Goal: Task Accomplishment & Management: Complete application form

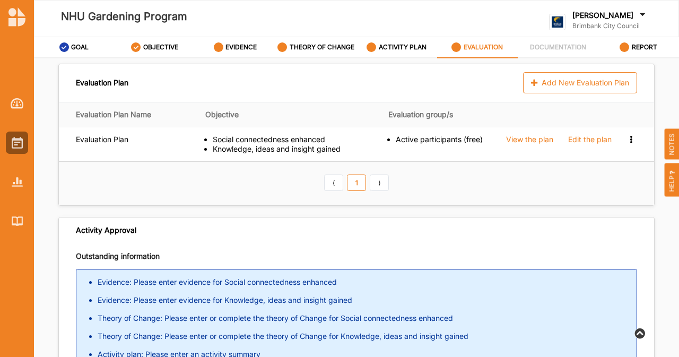
scroll to position [40, 0]
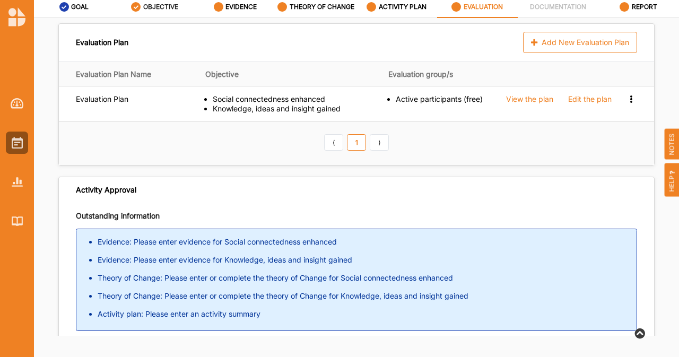
click at [154, 14] on div "OBJECTIVE" at bounding box center [154, 6] width 47 height 19
select select "9"
select select "3"
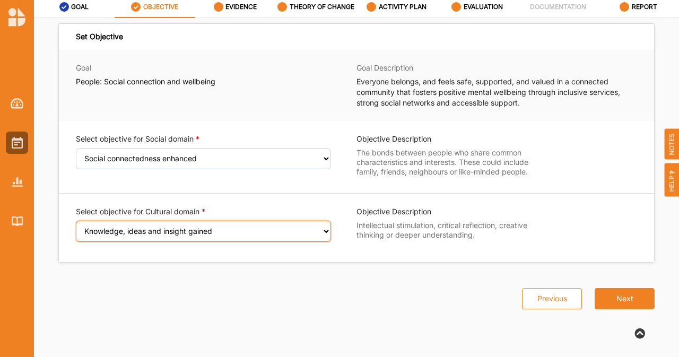
click at [233, 238] on select "Select an Objective Creativity stimulated Aesthetic enrichment experienced Know…" at bounding box center [203, 231] width 255 height 21
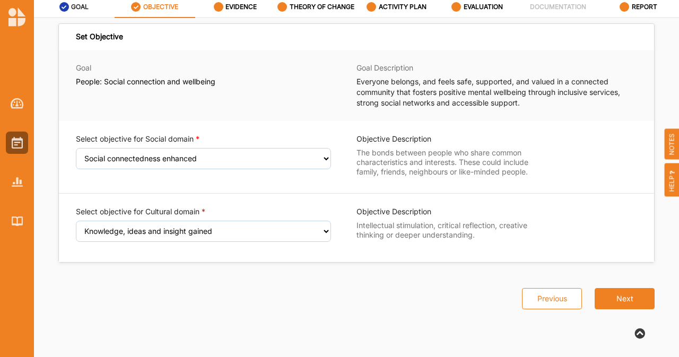
click at [82, 10] on label "GOAL" at bounding box center [80, 7] width 18 height 8
select select "1"
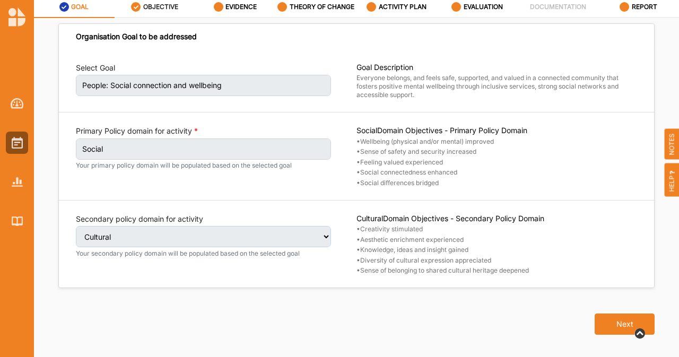
click at [154, 9] on label "OBJECTIVE" at bounding box center [160, 7] width 35 height 8
select select "9"
select select "3"
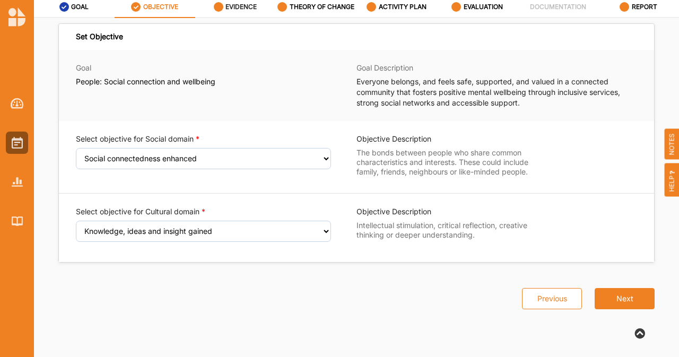
click at [228, 13] on div "EVIDENCE" at bounding box center [235, 6] width 43 height 19
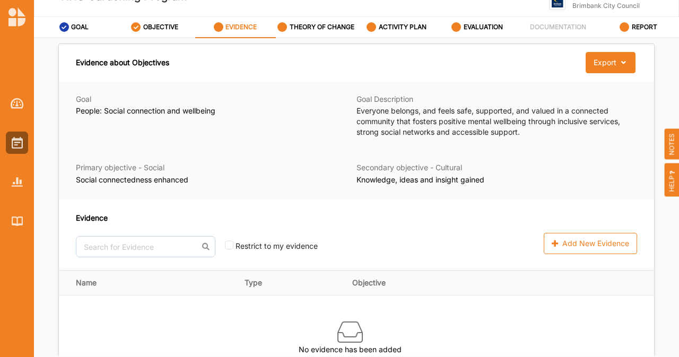
scroll to position [18, 0]
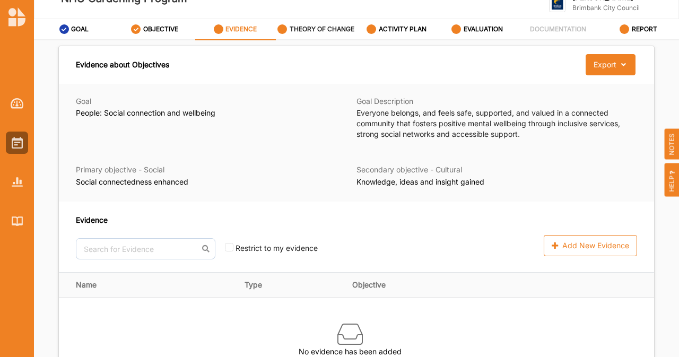
click at [324, 30] on label "THEORY OF CHANGE" at bounding box center [322, 29] width 65 height 8
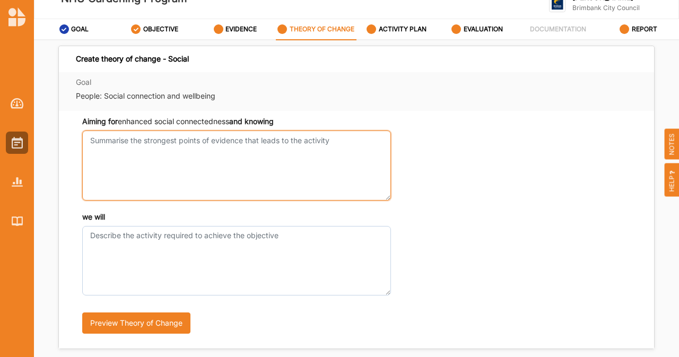
click at [318, 164] on textarea "Aiming for enhanced social connectedness and knowing" at bounding box center [236, 164] width 309 height 69
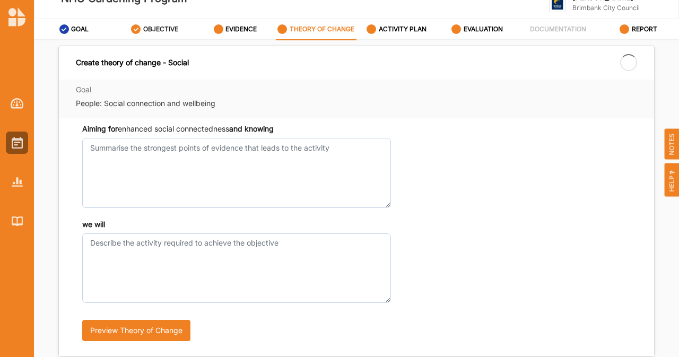
click at [145, 30] on label "OBJECTIVE" at bounding box center [160, 29] width 35 height 8
select select "9"
select select "3"
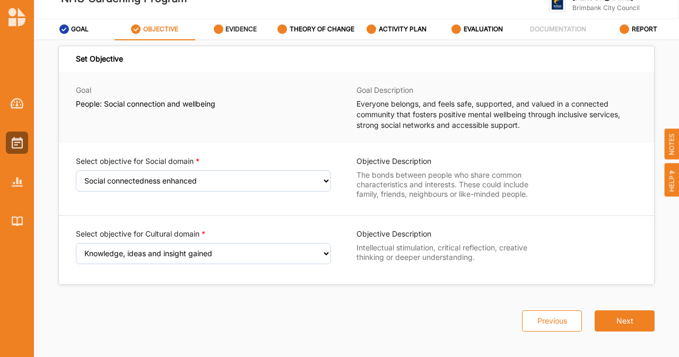
click at [252, 34] on div "EVIDENCE" at bounding box center [235, 29] width 43 height 19
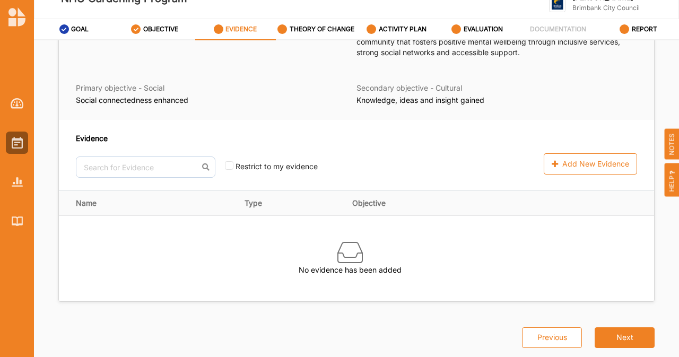
scroll to position [82, 0]
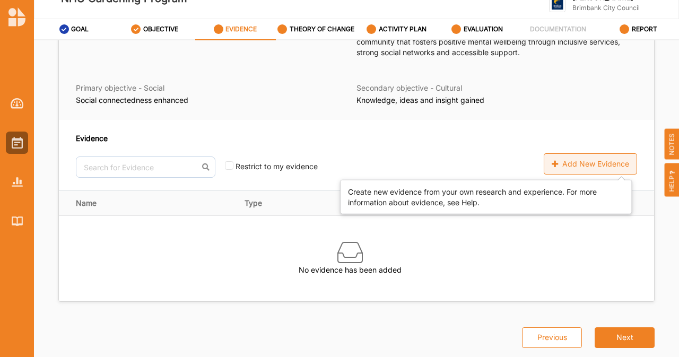
click at [570, 165] on div "Add New Evidence" at bounding box center [590, 163] width 93 height 21
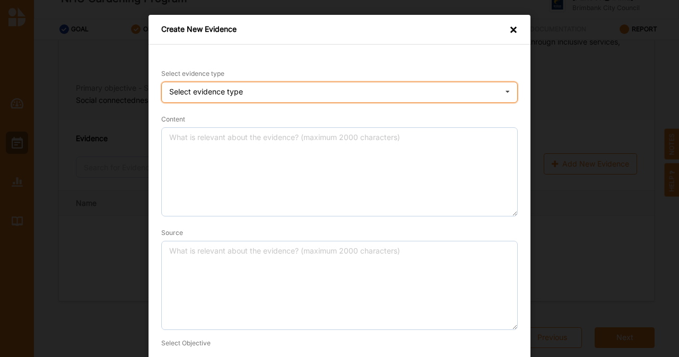
click at [446, 90] on div "Select evidence type Practice Knowledge Published Research Data" at bounding box center [339, 92] width 356 height 21
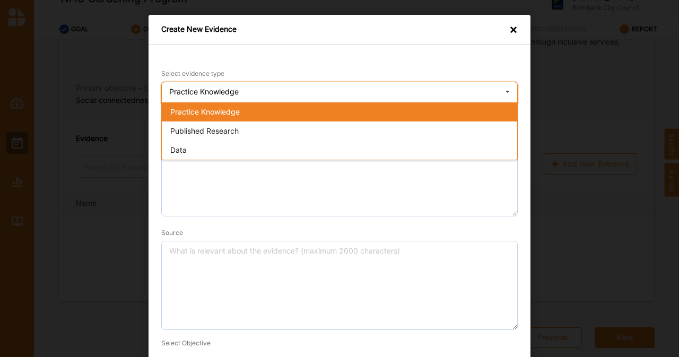
click at [303, 109] on div "Practice Knowledge" at bounding box center [339, 111] width 355 height 19
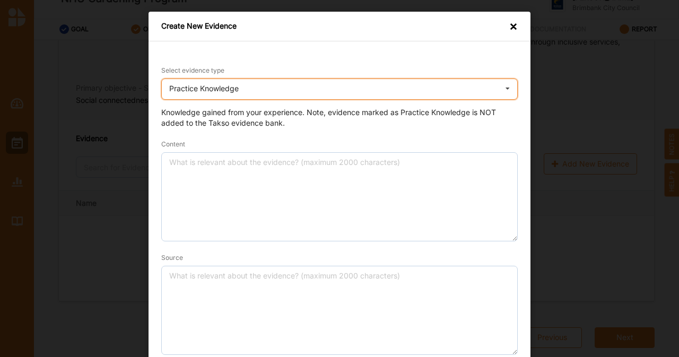
scroll to position [0, 0]
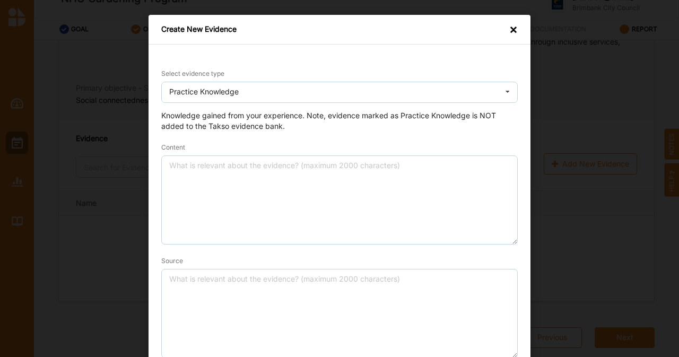
click at [513, 32] on div "×" at bounding box center [513, 30] width 8 height 12
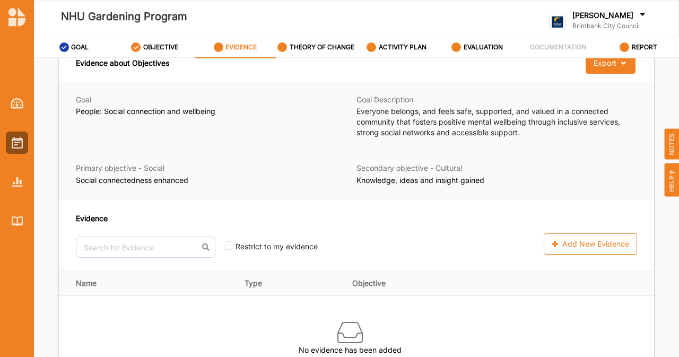
scroll to position [18, 0]
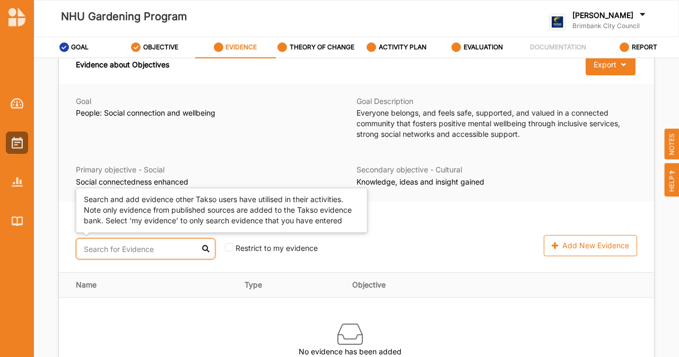
click at [196, 247] on input "text" at bounding box center [145, 248] width 139 height 21
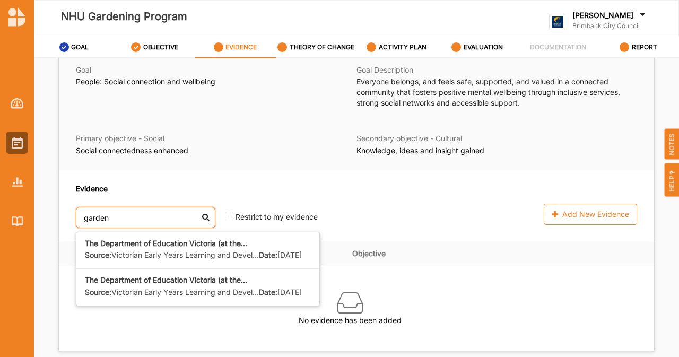
scroll to position [82, 0]
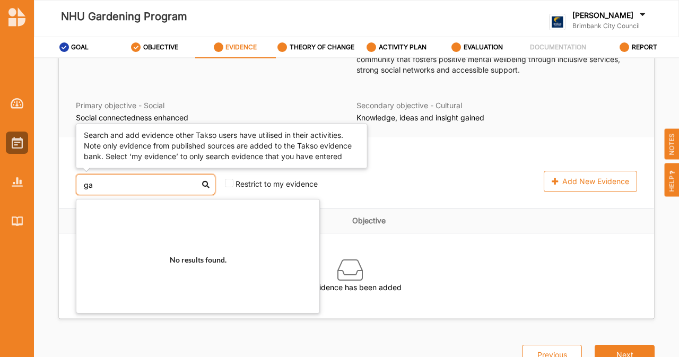
type input "g"
click at [116, 183] on input "environemnt" at bounding box center [145, 184] width 139 height 21
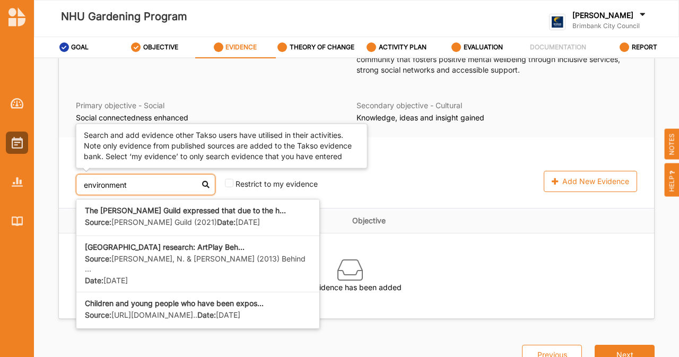
scroll to position [278, 0]
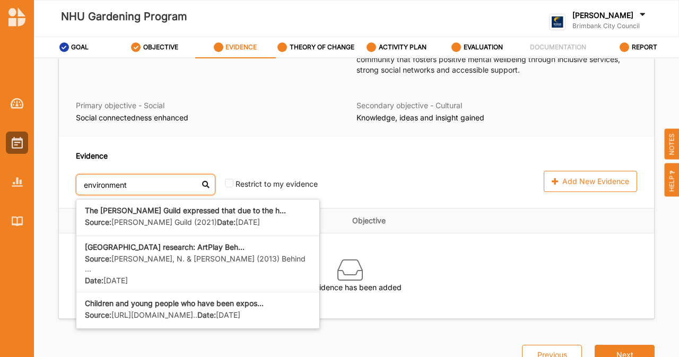
type input "environment"
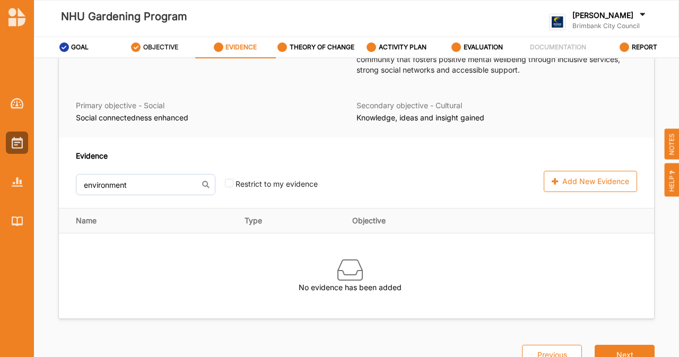
click at [162, 45] on label "OBJECTIVE" at bounding box center [160, 47] width 35 height 8
select select "9"
select select "3"
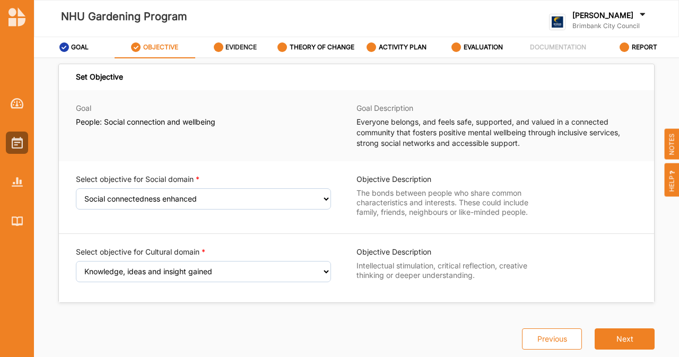
click at [238, 46] on label "EVIDENCE" at bounding box center [240, 47] width 31 height 8
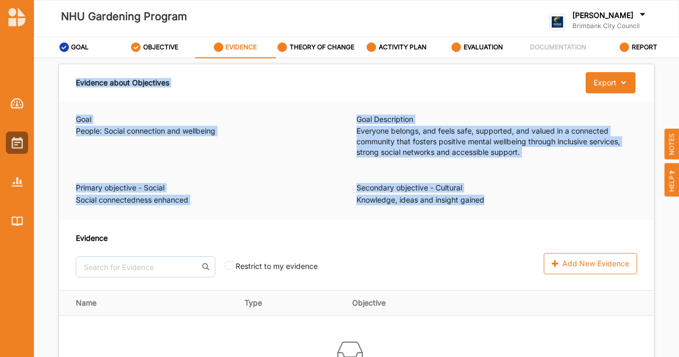
drag, startPoint x: 74, startPoint y: 82, endPoint x: 508, endPoint y: 203, distance: 450.5
click at [508, 203] on div "Evidence about Objectives Export Download Evidence Goal People: Social connecti…" at bounding box center [356, 233] width 596 height 338
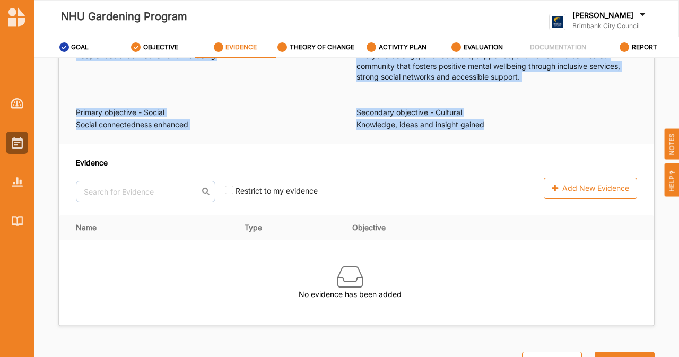
scroll to position [70, 0]
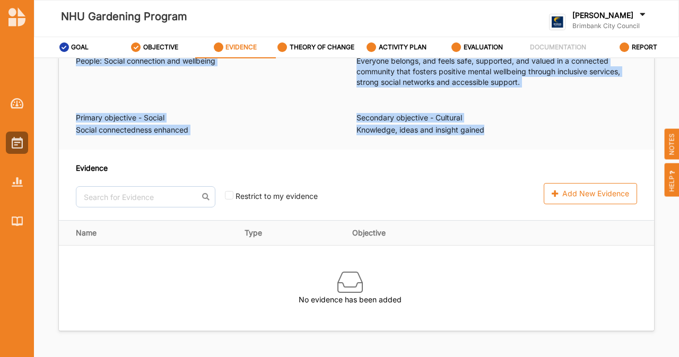
copy div "Evidence about Objectives Export Download Evidence Goal People: Social connecti…"
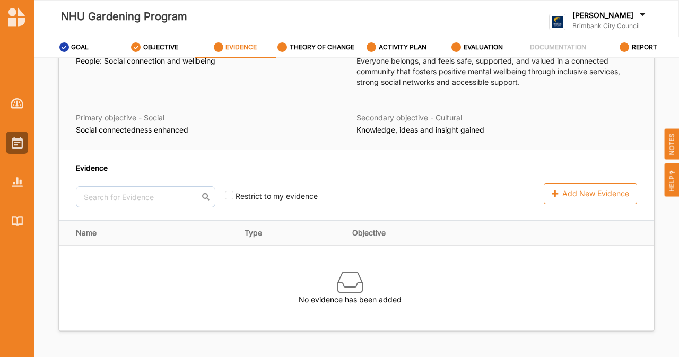
click at [459, 185] on div "Add New Evidence" at bounding box center [531, 193] width 211 height 21
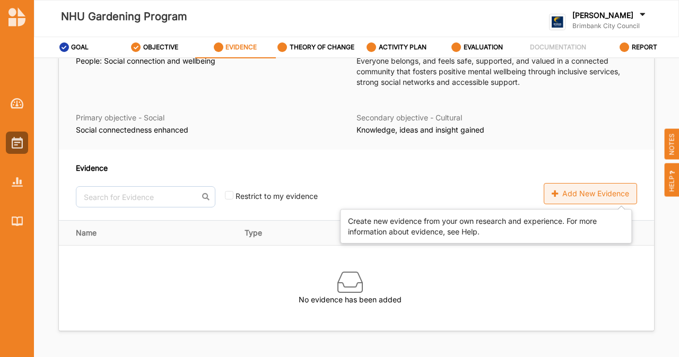
click at [582, 194] on div "Add New Evidence" at bounding box center [590, 193] width 93 height 21
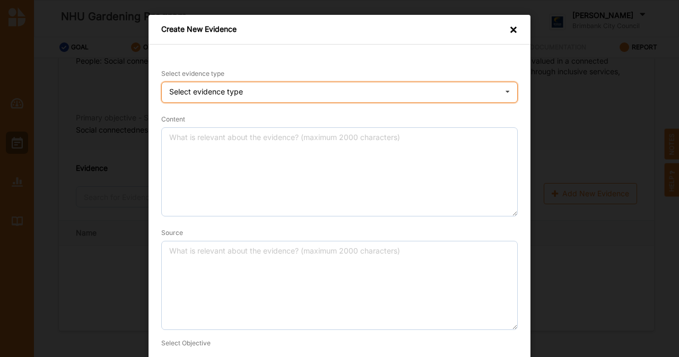
click at [386, 86] on div "Select evidence type Practice Knowledge Published Research Data" at bounding box center [339, 92] width 356 height 21
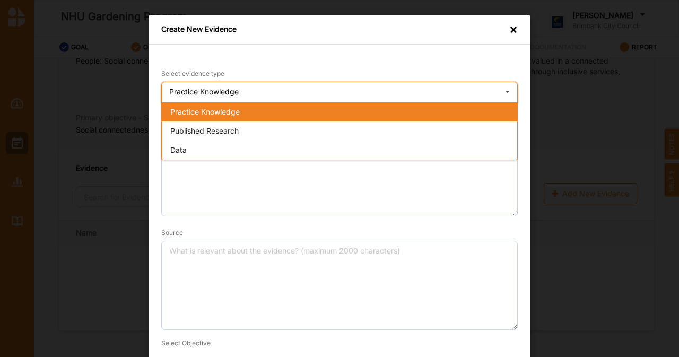
click at [242, 117] on div "Practice Knowledge" at bounding box center [339, 111] width 355 height 19
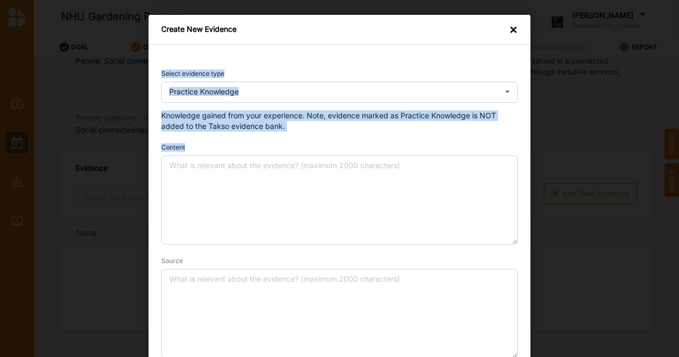
drag, startPoint x: 157, startPoint y: 66, endPoint x: 305, endPoint y: 131, distance: 162.0
click at [305, 131] on div "Select evidence type Practice Knowledge Practice Knowledge Published Research D…" at bounding box center [339, 251] width 382 height 413
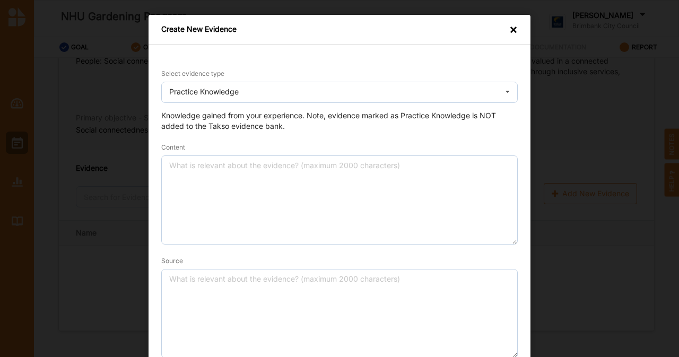
click at [305, 131] on form "Select evidence type Practice Knowledge Practice Knowledge Published Research D…" at bounding box center [339, 256] width 356 height 377
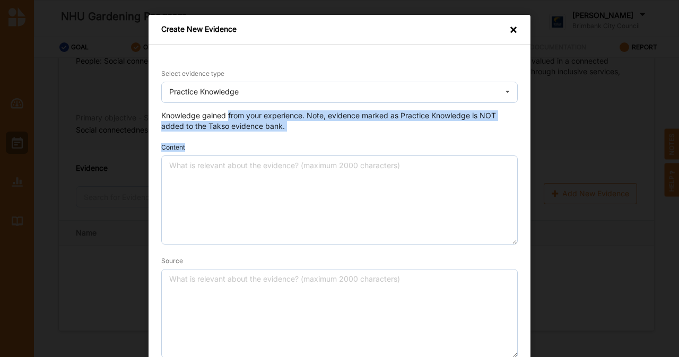
drag, startPoint x: 305, startPoint y: 131, endPoint x: 225, endPoint y: 117, distance: 81.3
click at [225, 117] on form "Select evidence type Practice Knowledge Practice Knowledge Published Research D…" at bounding box center [339, 256] width 356 height 377
click at [225, 117] on div "Knowledge gained from your experience. Note, evidence marked as Practice Knowle…" at bounding box center [339, 120] width 356 height 21
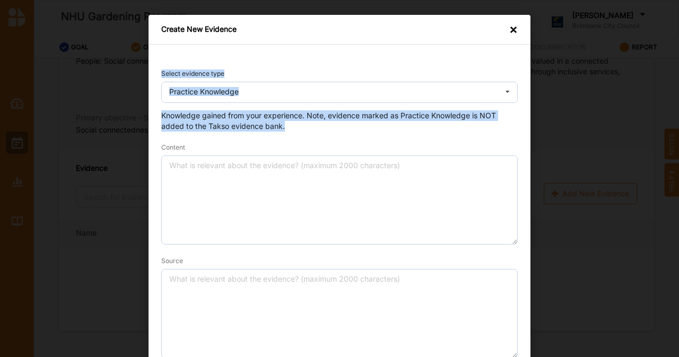
drag, startPoint x: 283, startPoint y: 128, endPoint x: 146, endPoint y: 74, distance: 146.6
click at [148, 74] on div "Select evidence type Practice Knowledge Practice Knowledge Published Research D…" at bounding box center [339, 251] width 382 height 413
copy form "Select evidence type Practice Knowledge Practice Knowledge Published Research D…"
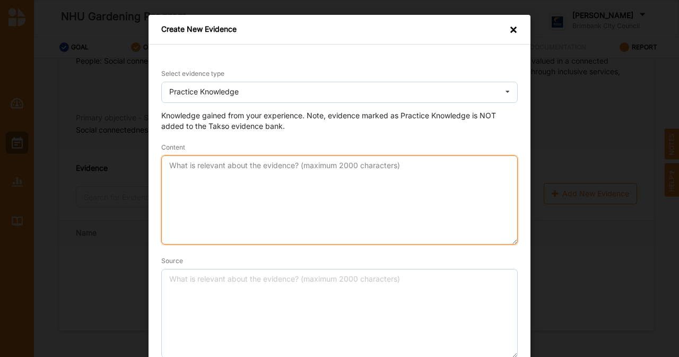
click at [234, 200] on textarea "Content" at bounding box center [339, 199] width 356 height 89
paste textarea "Through direct facilitation and delivery of the Rake and Create program at [GEO…"
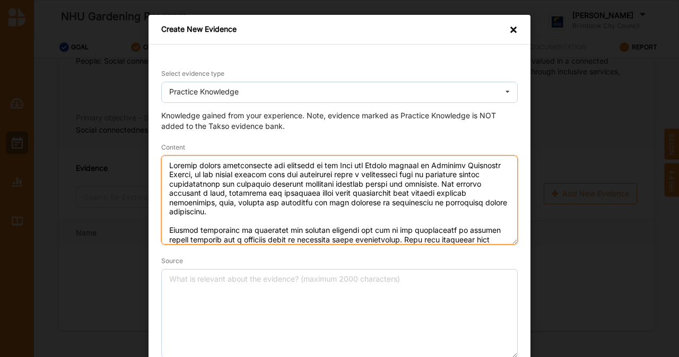
scroll to position [194, 0]
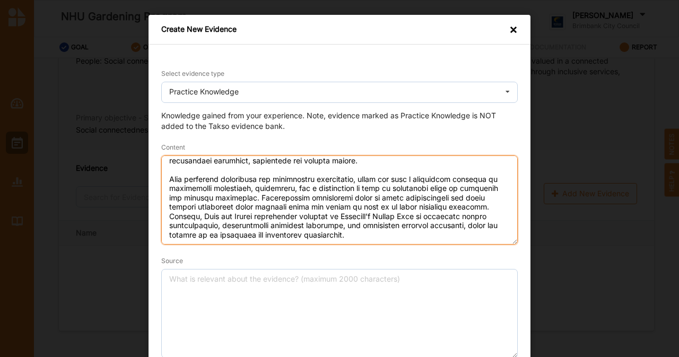
click at [260, 233] on textarea "Content" at bounding box center [339, 199] width 356 height 89
drag, startPoint x: 309, startPoint y: 182, endPoint x: 275, endPoint y: 181, distance: 34.0
click at [275, 181] on textarea "Content" at bounding box center [339, 199] width 356 height 89
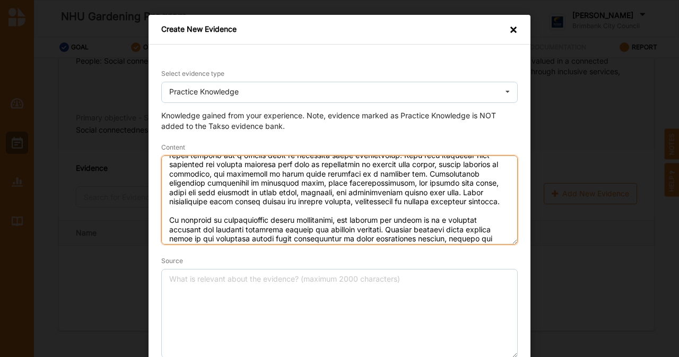
scroll to position [87, 0]
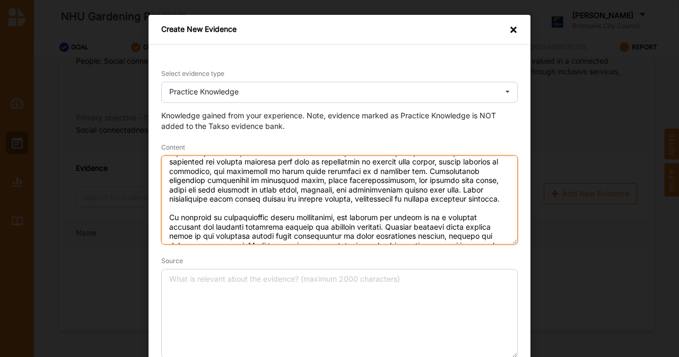
click at [435, 173] on textarea "Content" at bounding box center [339, 199] width 356 height 89
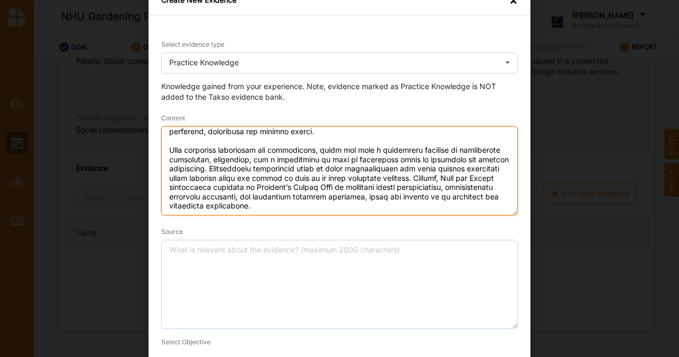
scroll to position [30, 0]
type textarea "Through direct facilitation and delivery of the Rake and Create program at [GEO…"
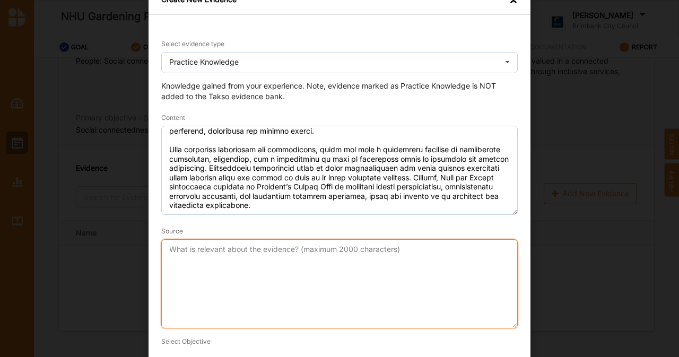
click at [266, 308] on textarea "Source" at bounding box center [339, 283] width 356 height 89
paste textarea "Facilitator observations and reflections collected during weekly gardening and …"
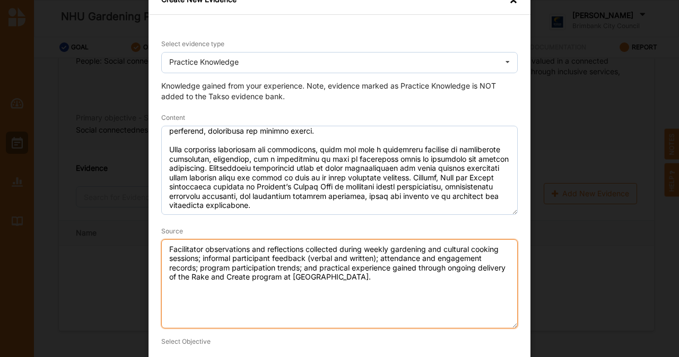
drag, startPoint x: 206, startPoint y: 248, endPoint x: 140, endPoint y: 250, distance: 65.8
click at [140, 250] on div "Create New Evidence × Select evidence type Practice Knowledge Practice Knowledg…" at bounding box center [339, 178] width 679 height 357
drag, startPoint x: 301, startPoint y: 258, endPoint x: 337, endPoint y: 258, distance: 36.1
click at [337, 258] on textarea "Observations and reflections collected during weekly gardening and cultural coo…" at bounding box center [339, 283] width 356 height 89
drag, startPoint x: 336, startPoint y: 277, endPoint x: 234, endPoint y: 266, distance: 102.5
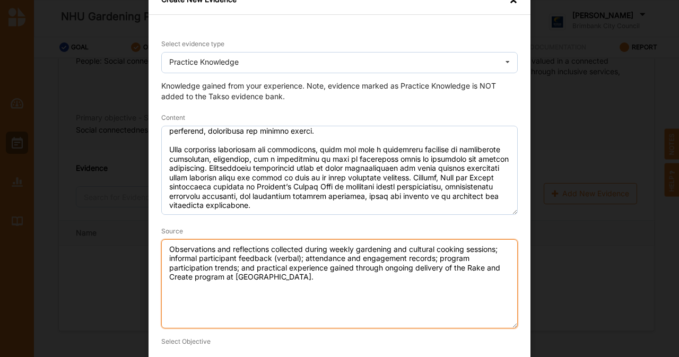
click at [234, 266] on textarea "Observations and reflections collected during weekly gardening and cultural coo…" at bounding box center [339, 283] width 356 height 89
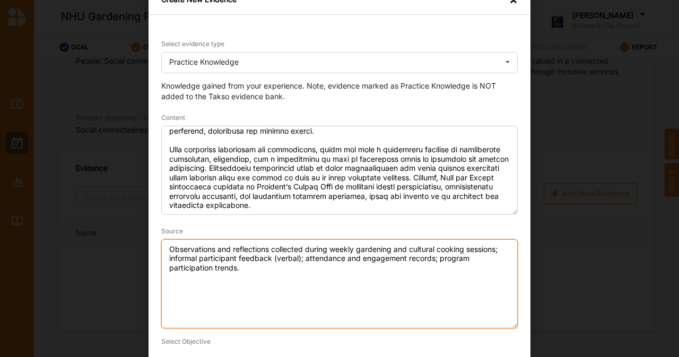
click at [302, 257] on textarea "Observations and reflections collected during weekly gardening and cultural coo…" at bounding box center [339, 283] width 356 height 89
click at [434, 262] on textarea "Observations and reflections collected during weekly gardening and cultural coo…" at bounding box center [339, 283] width 356 height 89
click at [501, 248] on textarea "Observations and reflections collected during weekly gardening and cultural coo…" at bounding box center [339, 283] width 356 height 89
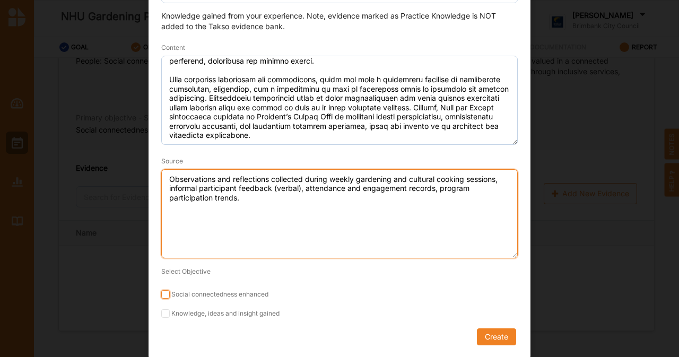
type textarea "Observations and reflections collected during weekly gardening and cultural coo…"
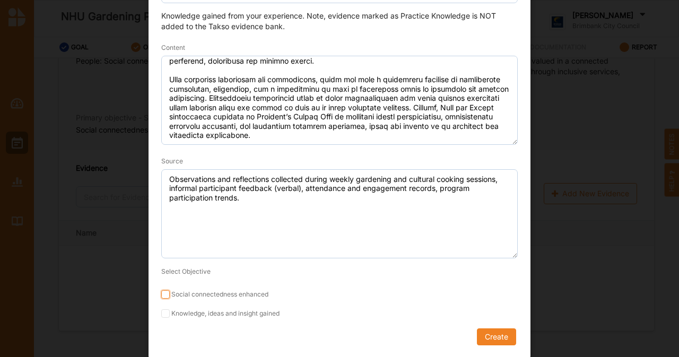
click at [165, 293] on input "Social connectedness enhanced" at bounding box center [165, 294] width 8 height 8
checkbox input "true"
click at [162, 312] on input "Knowledge, ideas and insight gained" at bounding box center [165, 313] width 8 height 8
checkbox input "true"
click at [499, 335] on button "Create" at bounding box center [496, 336] width 39 height 17
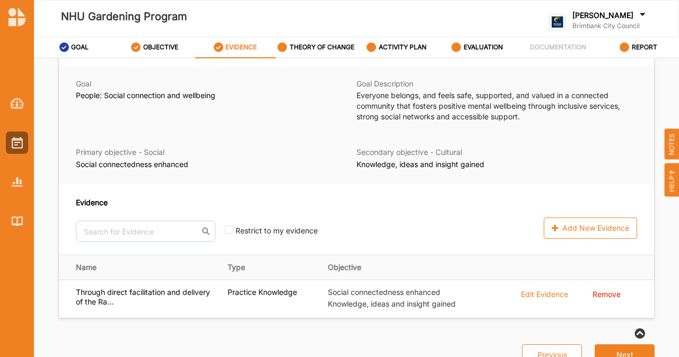
scroll to position [40, 0]
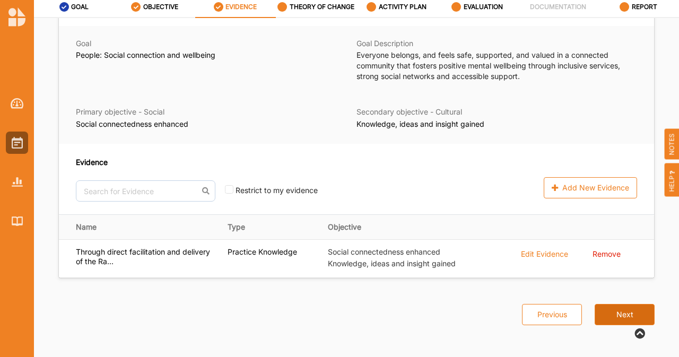
click at [604, 311] on button "Next" at bounding box center [625, 314] width 60 height 21
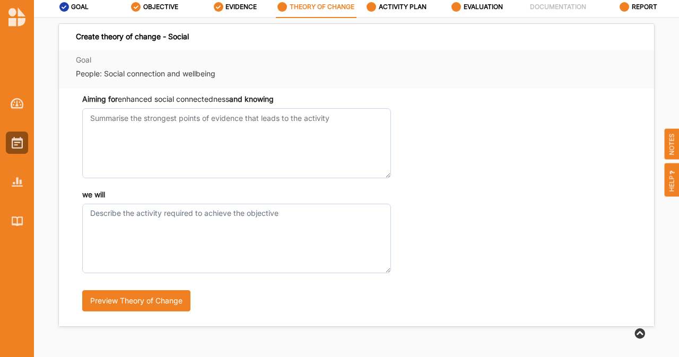
drag, startPoint x: 82, startPoint y: 98, endPoint x: 334, endPoint y: 123, distance: 253.6
click at [334, 123] on div "Aiming for enhanced social connectedness and knowing" at bounding box center [236, 136] width 309 height 84
click at [241, 10] on label "EVIDENCE" at bounding box center [240, 7] width 31 height 8
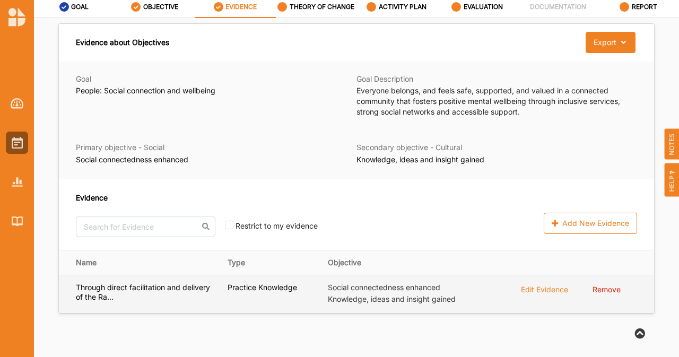
click at [547, 291] on div "Edit Evidence" at bounding box center [544, 289] width 47 height 12
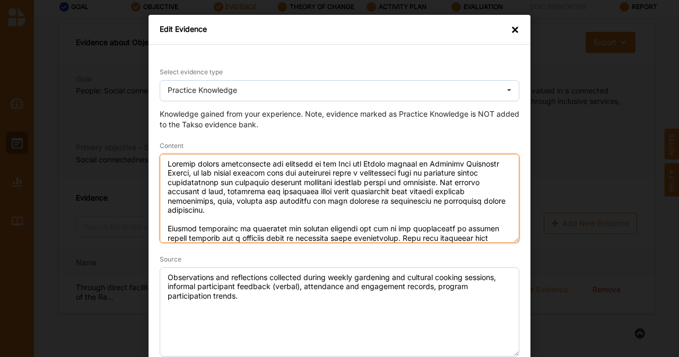
drag, startPoint x: 313, startPoint y: 234, endPoint x: 151, endPoint y: 128, distance: 193.4
click at [151, 128] on div "Select evidence type Practice Knowledge Practice Knowledge Published Research D…" at bounding box center [339, 250] width 382 height 410
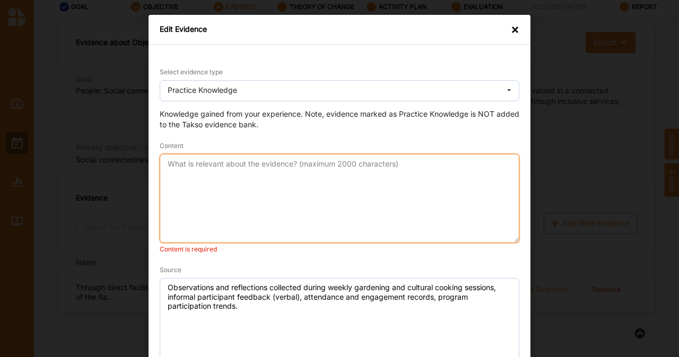
click at [268, 185] on textarea "Content" at bounding box center [340, 198] width 360 height 89
paste textarea "Through direct facilitation and delivery of the Rake and Create program at [GEO…"
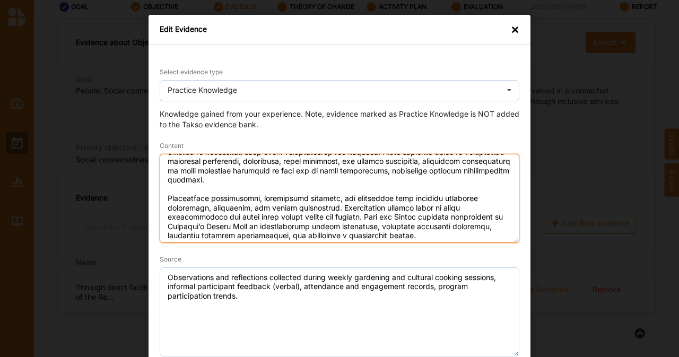
scroll to position [217, 0]
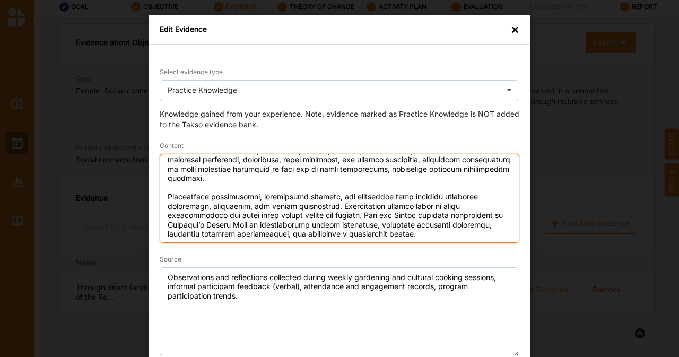
drag, startPoint x: 205, startPoint y: 197, endPoint x: 151, endPoint y: 198, distance: 54.1
click at [151, 198] on div "Select evidence type Practice Knowledge Practice Knowledge Published Research D…" at bounding box center [339, 250] width 382 height 410
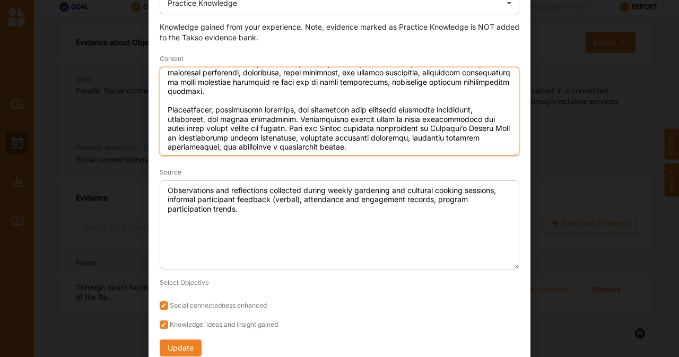
scroll to position [97, 0]
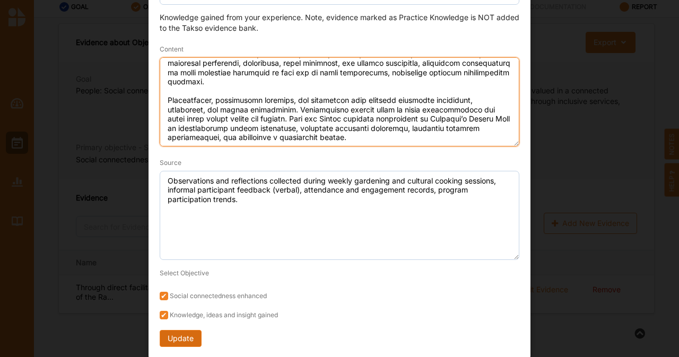
type textarea "Through direct facilitation and delivery of the Rake and Create program at [GEO…"
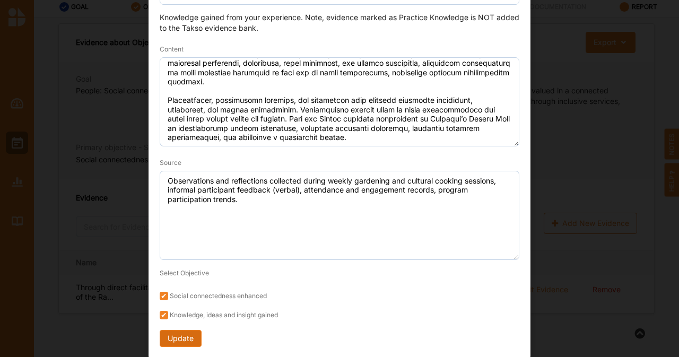
click at [179, 341] on button "Update" at bounding box center [181, 338] width 42 height 17
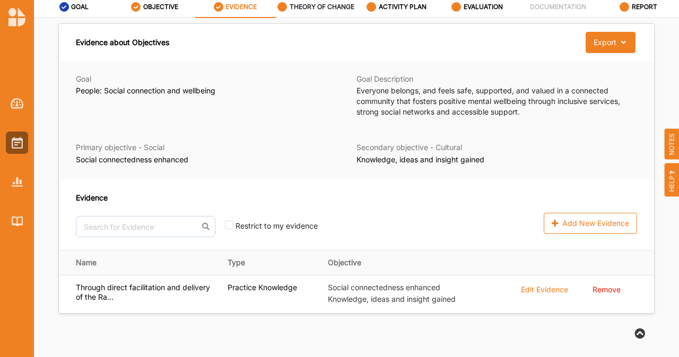
click at [331, 9] on label "THEORY OF CHANGE" at bounding box center [322, 7] width 65 height 8
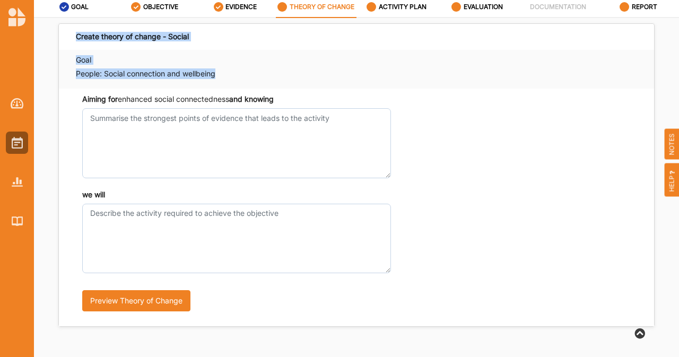
drag, startPoint x: 76, startPoint y: 36, endPoint x: 345, endPoint y: 117, distance: 280.9
click at [345, 117] on div "Create theory of change - Social Goal People: Social connection and wellbeing A…" at bounding box center [356, 174] width 596 height 303
copy div "Create theory of change - Social Goal People: Social connection and wellbeing"
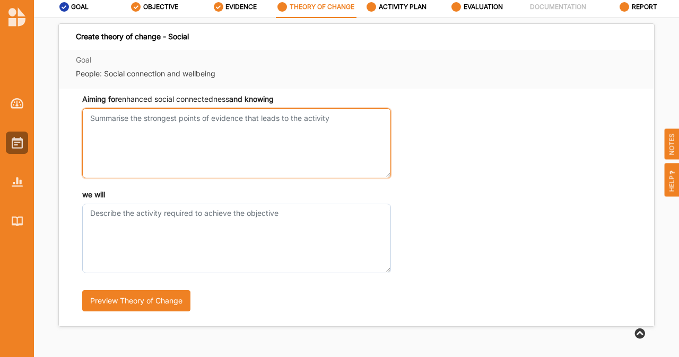
click at [193, 144] on textarea "Aiming for enhanced social connectedness and knowing" at bounding box center [236, 142] width 309 height 69
paste textarea "If community members are provided with a safe, inclusive, and welcoming space t…"
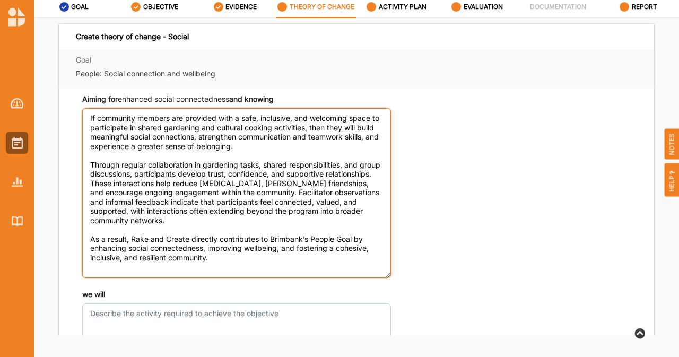
drag, startPoint x: 384, startPoint y: 177, endPoint x: 455, endPoint y: 277, distance: 123.3
click at [455, 277] on div "Aiming for enhanced social connectedness and knowing" at bounding box center [356, 186] width 561 height 184
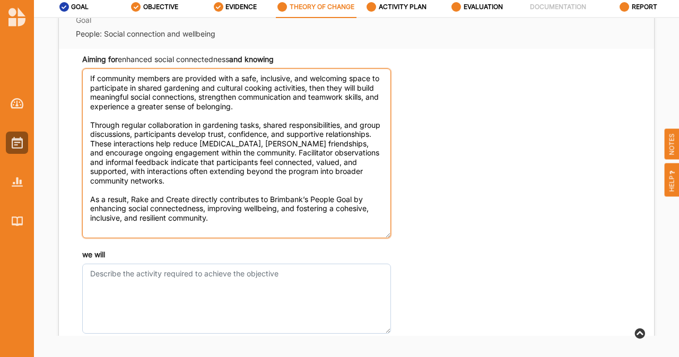
scroll to position [47, 0]
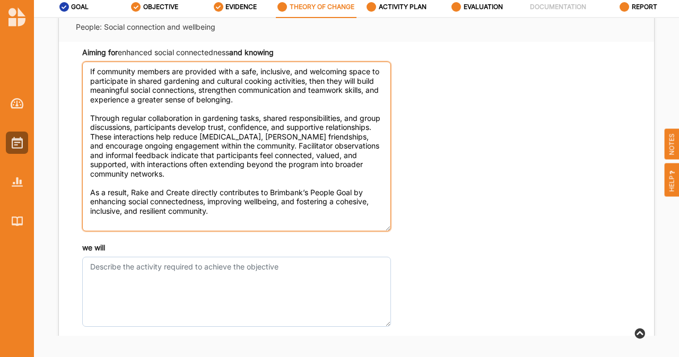
type textarea "If community members are provided with a safe, inclusive, and welcoming space t…"
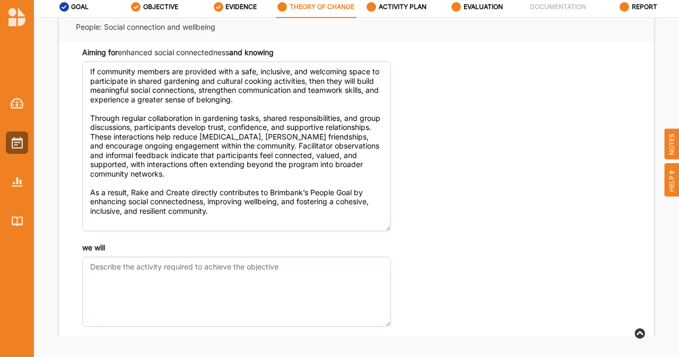
drag, startPoint x: 79, startPoint y: 251, endPoint x: 295, endPoint y: 278, distance: 217.5
click at [295, 278] on div "we will Preview Theory of Change" at bounding box center [356, 308] width 561 height 132
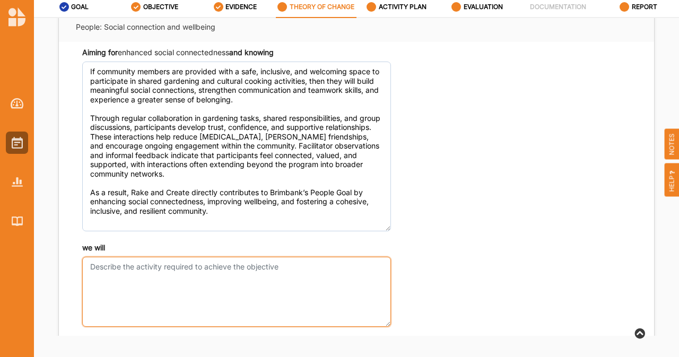
drag, startPoint x: 295, startPoint y: 278, endPoint x: 153, endPoint y: 273, distance: 142.2
click at [153, 273] on textarea "we will" at bounding box center [236, 291] width 309 height 69
paste textarea "Facilitate weekly group gardening sessions where participants collaborate on pl…"
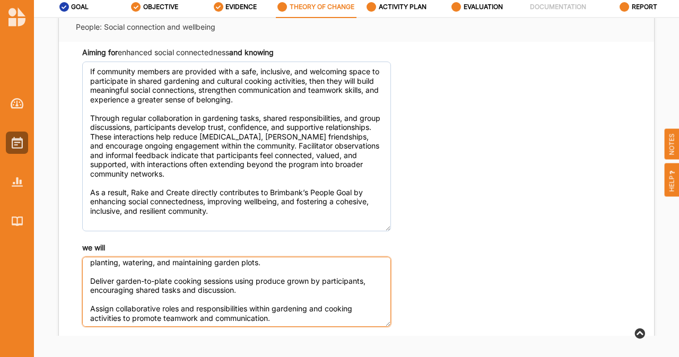
scroll to position [0, 0]
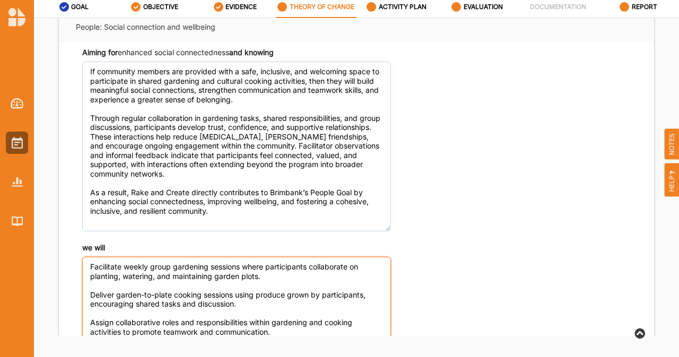
drag, startPoint x: 385, startPoint y: 325, endPoint x: 391, endPoint y: 378, distance: 53.4
click at [391, 317] on html "NHU Gardening Program [PERSON_NAME] Brimbank City Council Brimbank City C... Us…" at bounding box center [339, 138] width 679 height 357
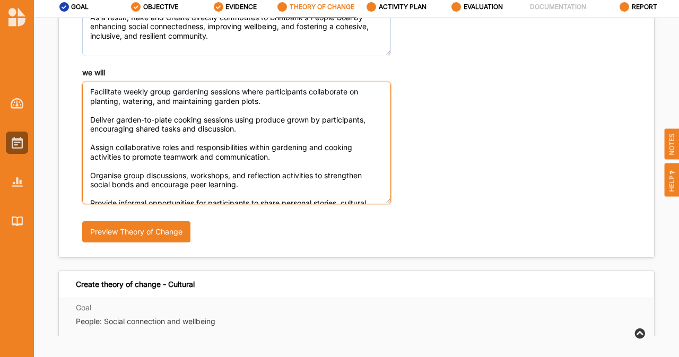
scroll to position [227, 0]
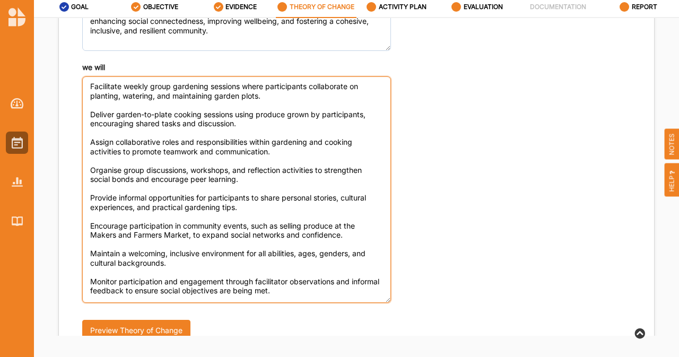
drag, startPoint x: 386, startPoint y: 197, endPoint x: 401, endPoint y: 301, distance: 105.0
click at [401, 301] on div "we will Facilitate weekly group gardening sessions where participants collabora…" at bounding box center [356, 206] width 561 height 288
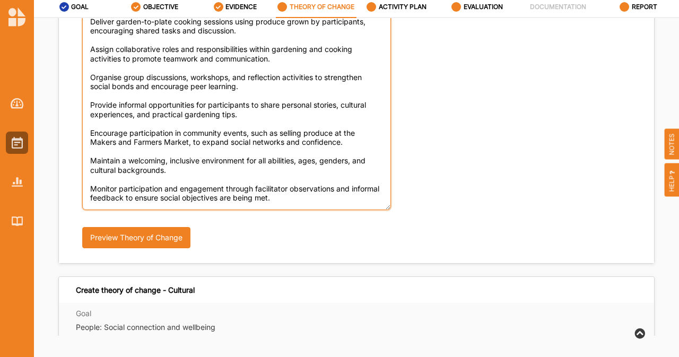
scroll to position [320, 0]
type textarea "Facilitate weekly group gardening sessions where participants collaborate on pl…"
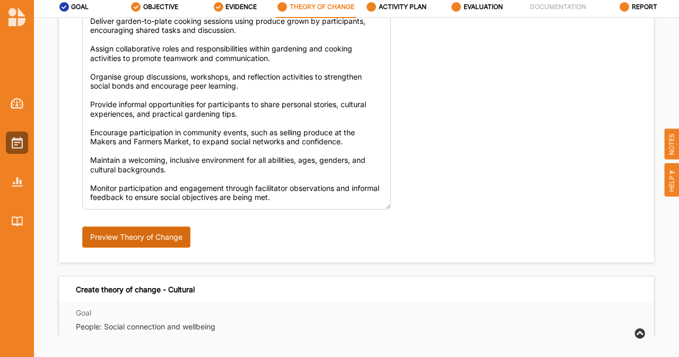
click at [133, 232] on button "Preview Theory of Change" at bounding box center [136, 236] width 108 height 21
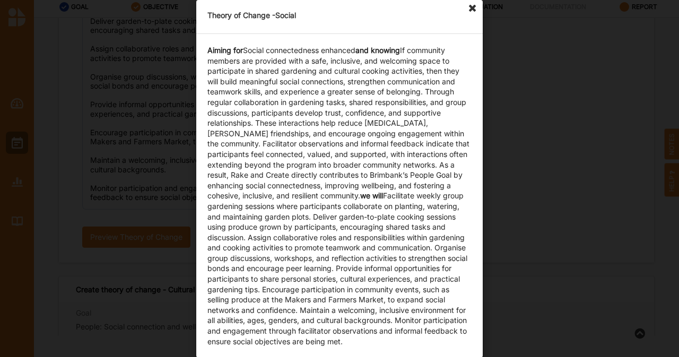
scroll to position [40, 0]
click at [474, 3] on icon at bounding box center [472, 8] width 17 height 17
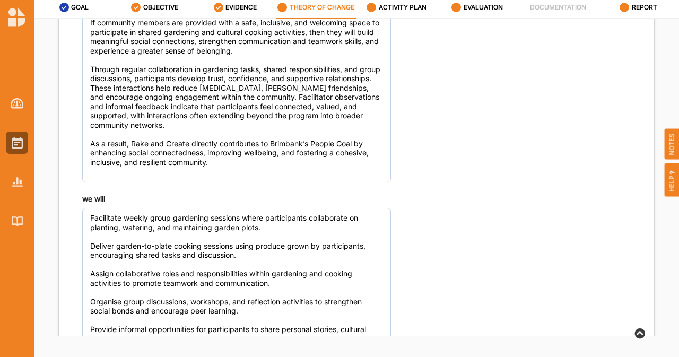
scroll to position [84, 0]
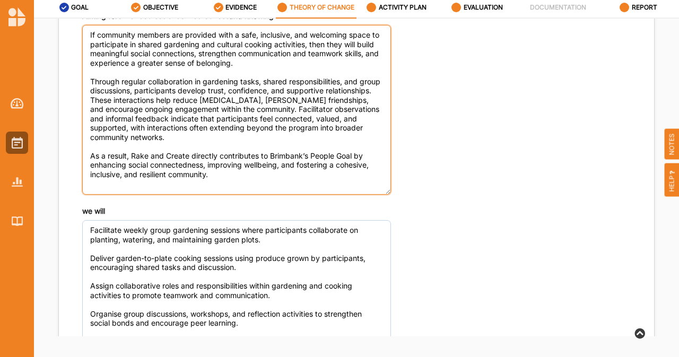
click at [150, 107] on textarea "If community members are provided with a safe, inclusive, and welcoming space t…" at bounding box center [236, 110] width 309 height 170
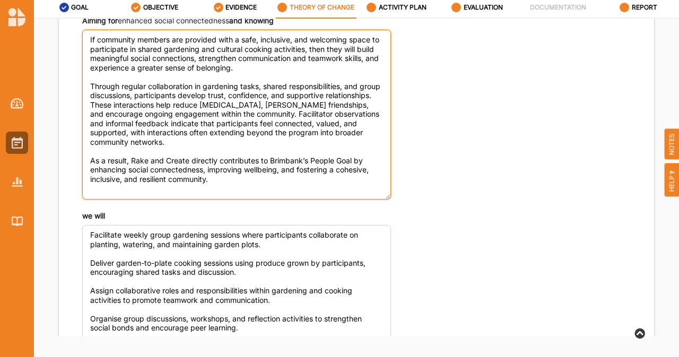
scroll to position [76, 0]
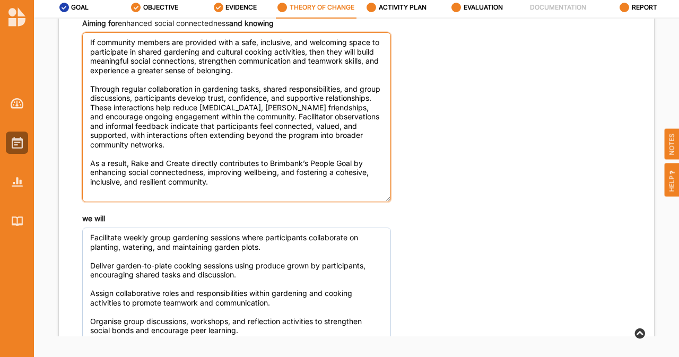
drag, startPoint x: 299, startPoint y: 117, endPoint x: 314, endPoint y: 149, distance: 35.1
click at [314, 149] on textarea "If community members are provided with a safe, inclusive, and welcoming space t…" at bounding box center [236, 117] width 309 height 170
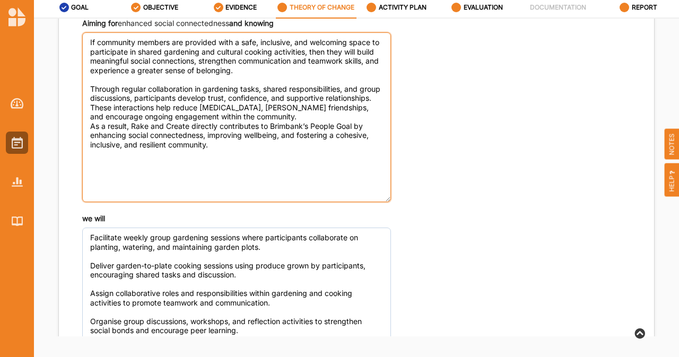
type textarea "If community members are provided with a safe, inclusive, and welcoming space t…"
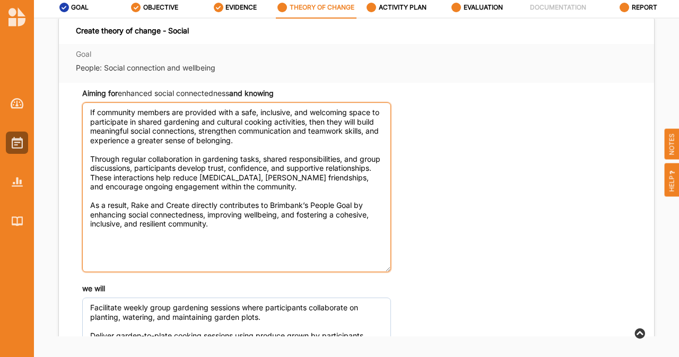
scroll to position [0, 0]
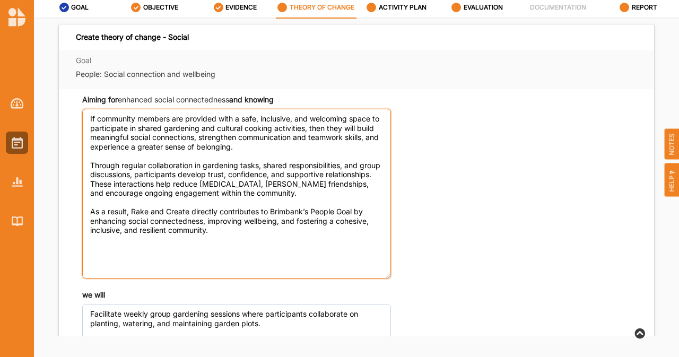
drag, startPoint x: 233, startPoint y: 247, endPoint x: 54, endPoint y: 101, distance: 230.8
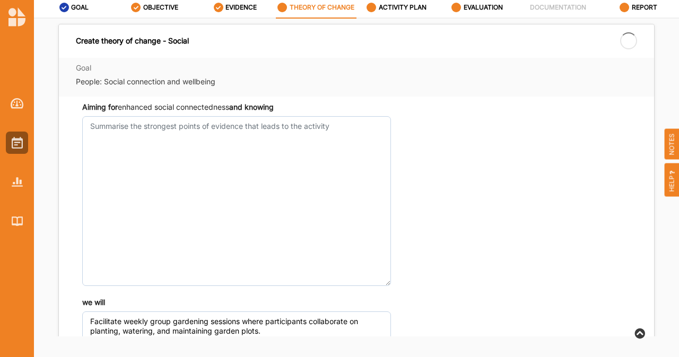
drag, startPoint x: 81, startPoint y: 97, endPoint x: 109, endPoint y: 100, distance: 28.8
click at [109, 100] on div "Aiming for enhanced social connectedness and knowing we will Preview Theory of …" at bounding box center [356, 344] width 595 height 494
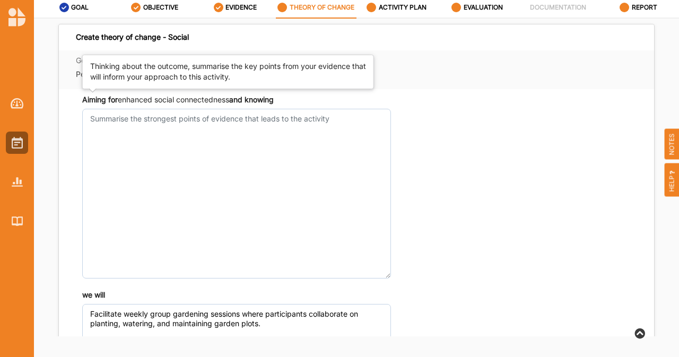
click at [256, 100] on strong "and knowing" at bounding box center [251, 99] width 45 height 9
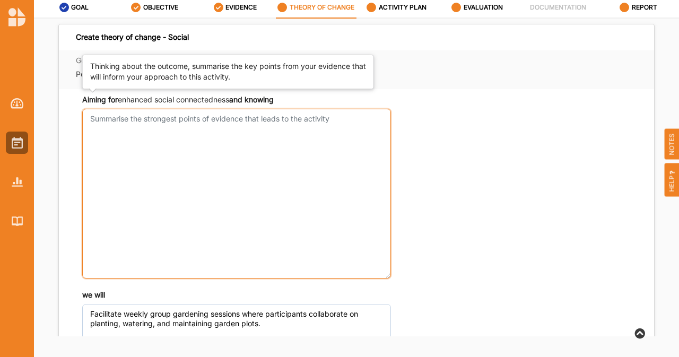
click at [256, 109] on textarea "Aiming for enhanced social connectedness and knowing" at bounding box center [236, 194] width 309 height 170
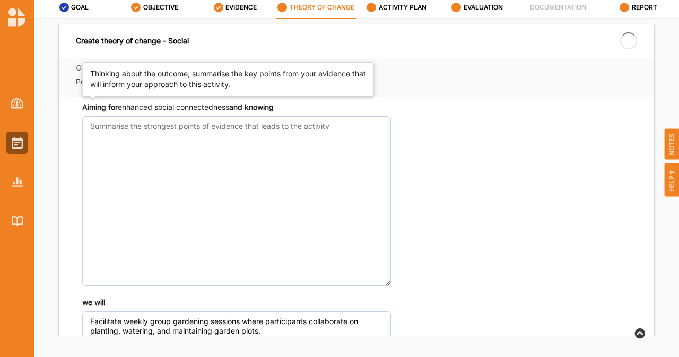
click at [190, 98] on div "Aiming for enhanced social connectedness and knowing we will Preview Theory of …" at bounding box center [356, 344] width 595 height 494
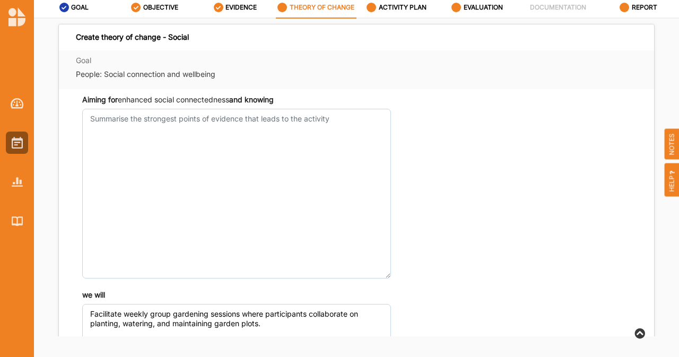
drag, startPoint x: 81, startPoint y: 97, endPoint x: 316, endPoint y: 110, distance: 235.8
click at [316, 110] on div "Aiming for enhanced social connectedness and knowing" at bounding box center [356, 186] width 561 height 184
copy div
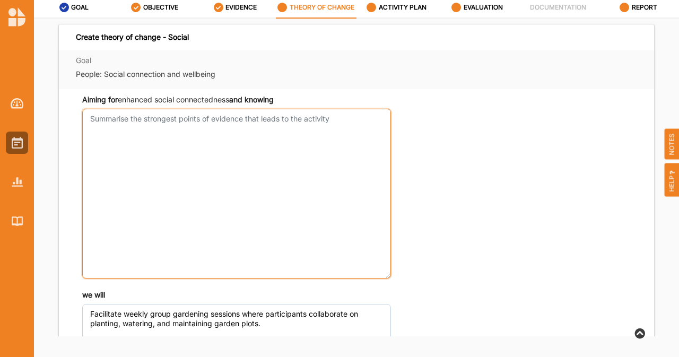
click at [211, 179] on textarea "Aiming for enhanced social connectedness and knowing" at bounding box center [236, 194] width 309 height 170
paste textarea "Based on facilitator observations, participant feedback, and engagement trends,…"
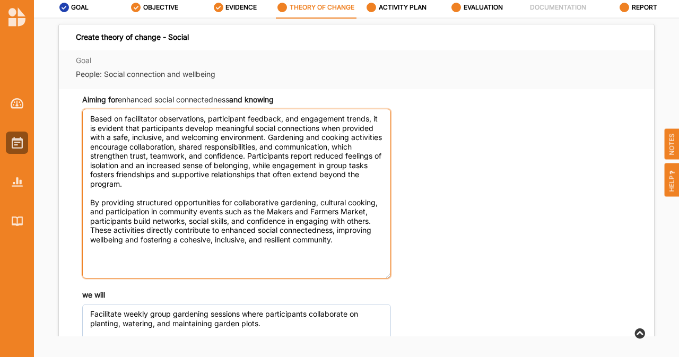
drag, startPoint x: 156, startPoint y: 121, endPoint x: 124, endPoint y: 120, distance: 31.8
click at [124, 120] on textarea "Based on facilitator observations, participant feedback, and engagement trends,…" at bounding box center [236, 194] width 309 height 170
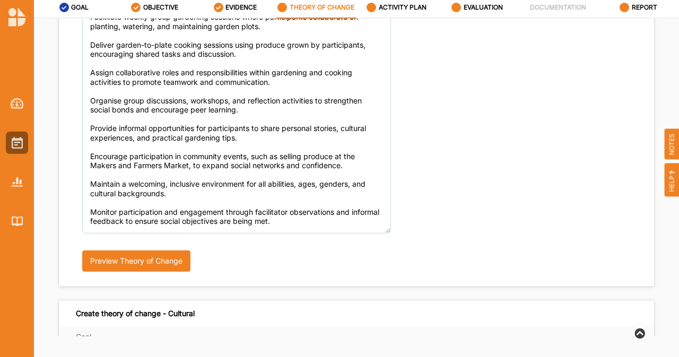
scroll to position [298, 0]
type textarea "Based on observations, participant feedback, and engagement trends, it is evide…"
click at [152, 264] on button "Preview Theory of Change" at bounding box center [136, 260] width 108 height 21
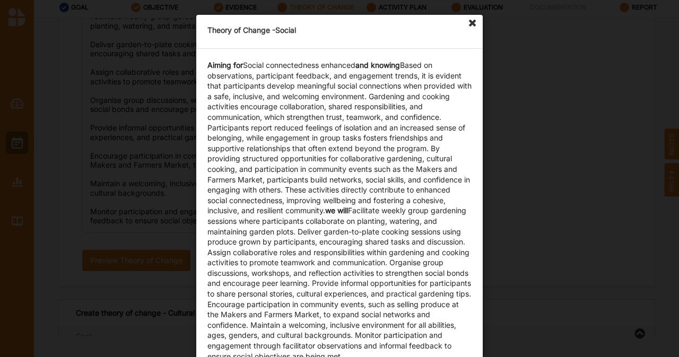
scroll to position [15, 0]
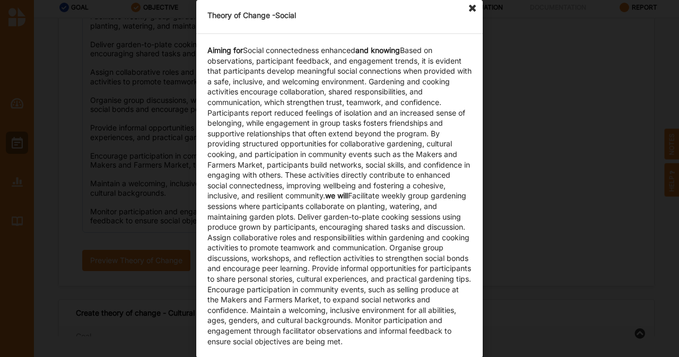
click at [471, 6] on icon at bounding box center [472, 8] width 17 height 17
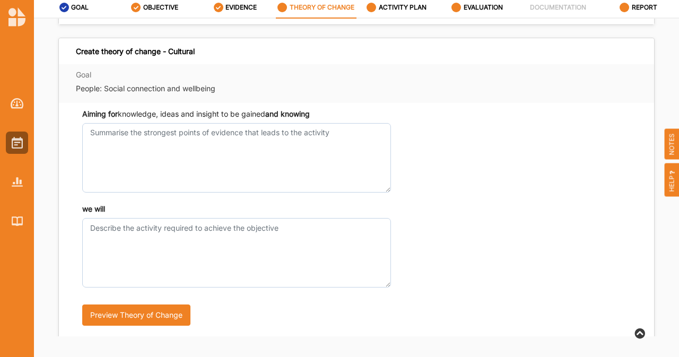
scroll to position [562, 0]
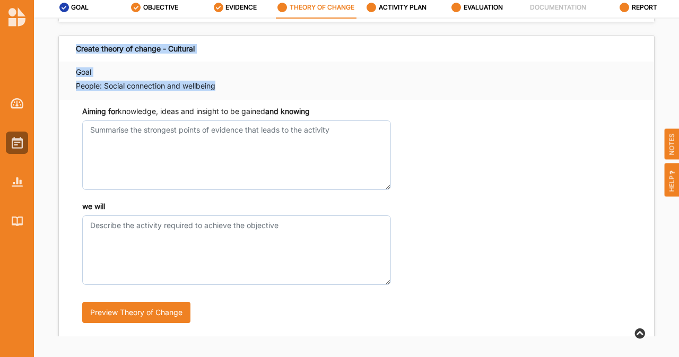
drag, startPoint x: 74, startPoint y: 48, endPoint x: 324, endPoint y: 121, distance: 259.8
click at [324, 121] on div "Create theory of change - Cultural Goal People: Social connection and wellbeing…" at bounding box center [356, 186] width 596 height 303
copy div "Create theory of change - Cultural Goal People: Social connection and wellbeing"
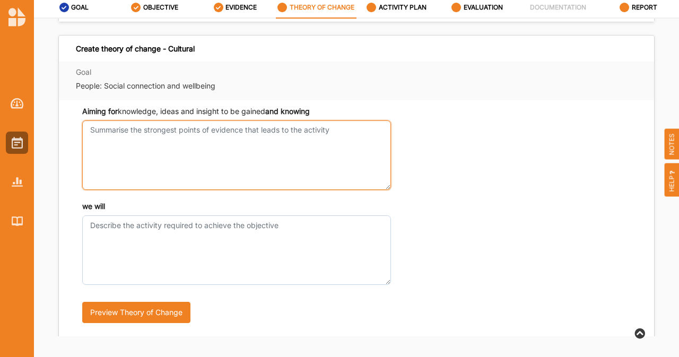
click at [209, 172] on textarea "Aiming for enhanced social connectedness and knowing" at bounding box center [236, 154] width 309 height 69
paste textarea "Based on facilitator observations, participant feedback, and engagement trends,…"
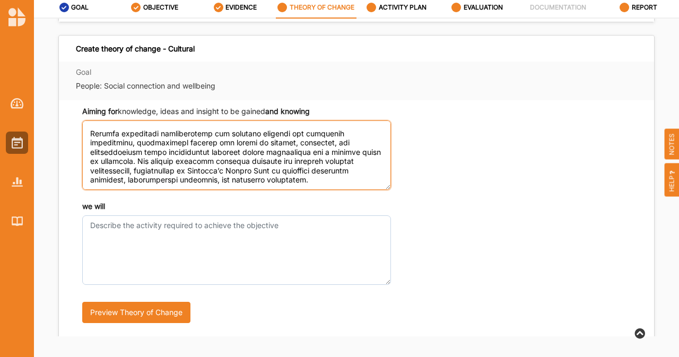
scroll to position [0, 0]
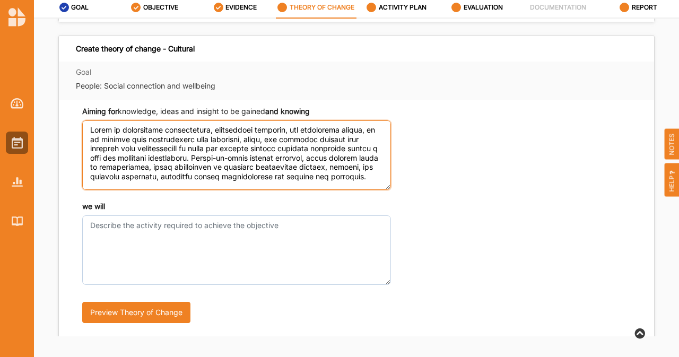
drag, startPoint x: 158, startPoint y: 128, endPoint x: 122, endPoint y: 126, distance: 35.6
click at [122, 126] on textarea "Aiming for enhanced social connectedness and knowing" at bounding box center [236, 154] width 309 height 69
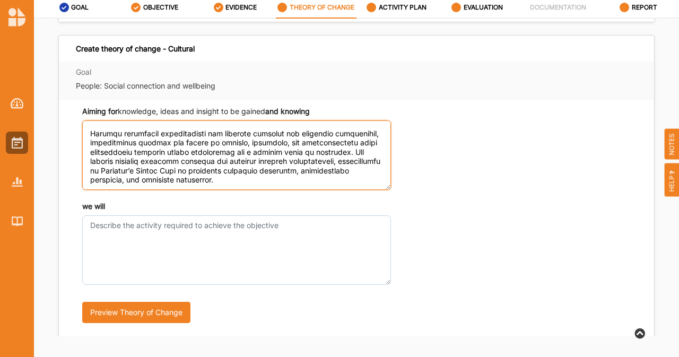
scroll to position [126, 0]
type textarea "Based on observations, participant feedback, and engagement trends, it is evide…"
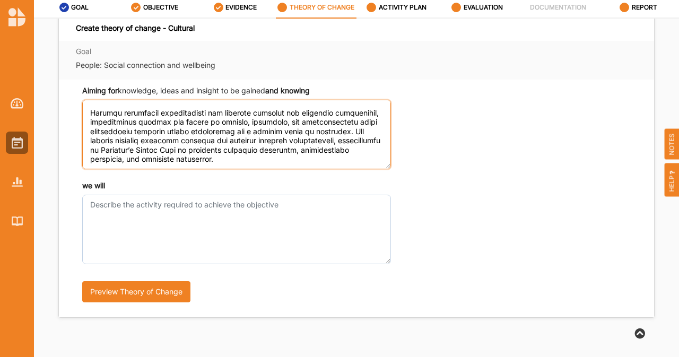
scroll to position [621, 0]
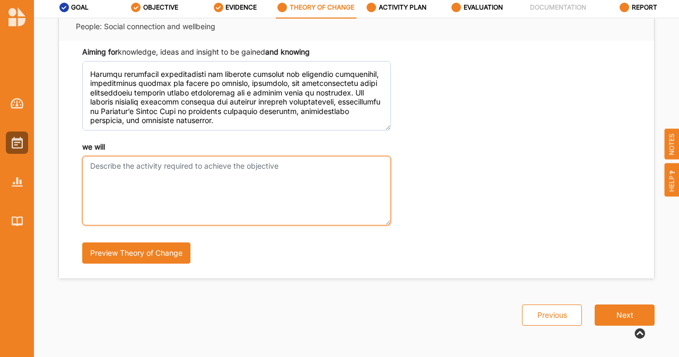
click at [163, 194] on textarea "we will" at bounding box center [236, 190] width 309 height 69
paste textarea "Facilitate garden-to-plate cooking sessions where participants prepare cultural…"
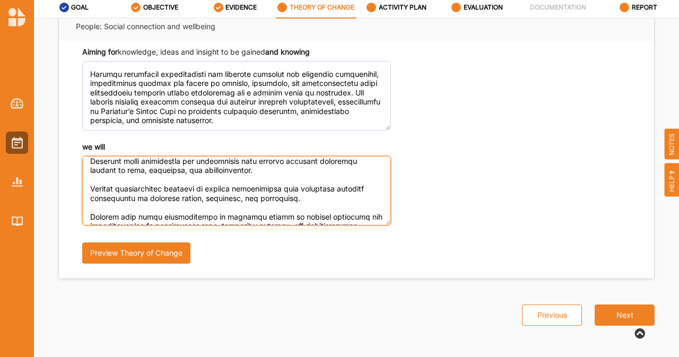
scroll to position [62, 0]
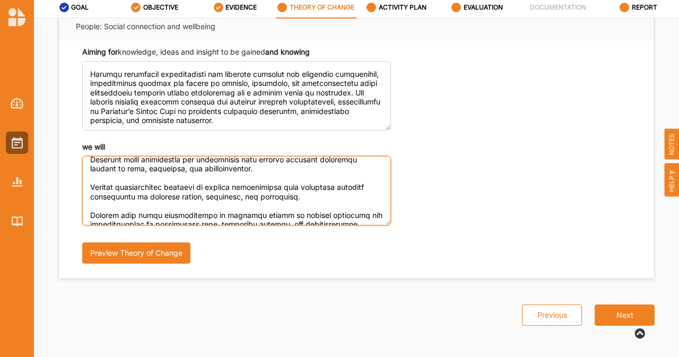
drag, startPoint x: 314, startPoint y: 200, endPoint x: 81, endPoint y: 186, distance: 233.3
click at [81, 186] on div "we will Preview Theory of Change" at bounding box center [356, 208] width 561 height 132
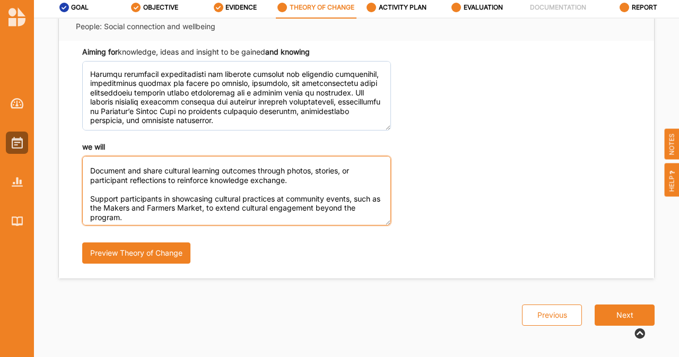
scroll to position [144, 0]
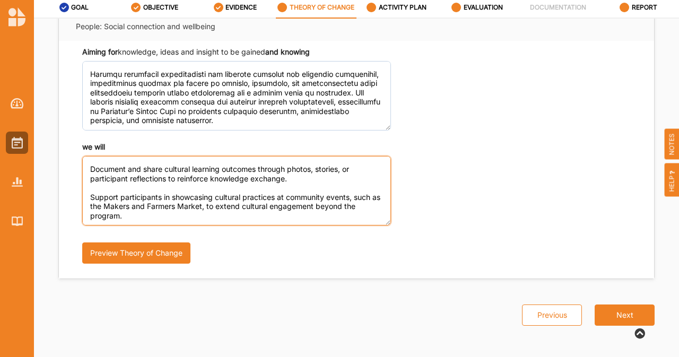
drag, startPoint x: 119, startPoint y: 216, endPoint x: 88, endPoint y: 193, distance: 38.3
click at [88, 193] on textarea "Facilitate garden-to-plate cooking sessions where participants prepare cultural…" at bounding box center [236, 190] width 309 height 69
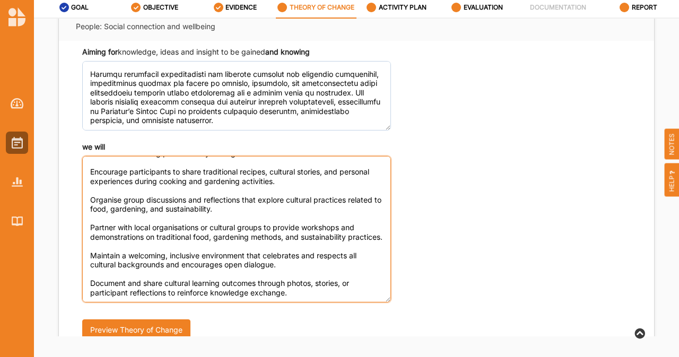
scroll to position [0, 0]
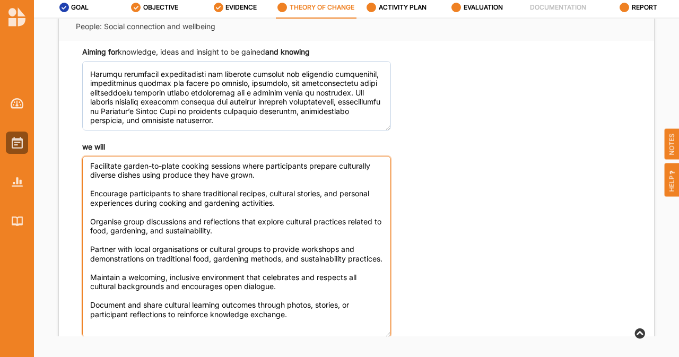
drag, startPoint x: 385, startPoint y: 221, endPoint x: 387, endPoint y: 333, distance: 111.9
click at [387, 333] on textarea "Facilitate garden-to-plate cooking sessions where participants prepare cultural…" at bounding box center [236, 246] width 309 height 181
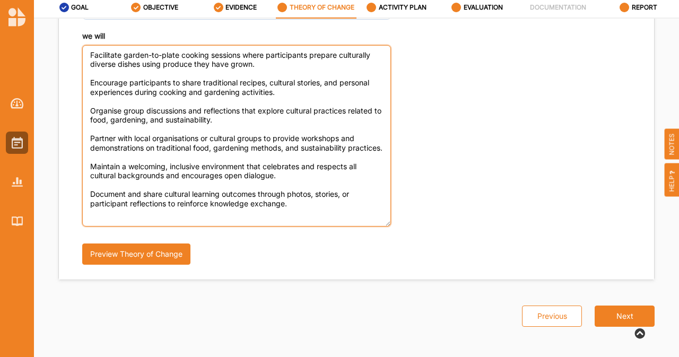
scroll to position [733, 0]
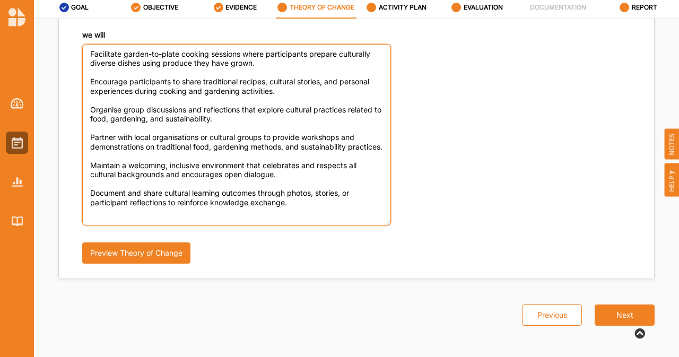
drag, startPoint x: 131, startPoint y: 155, endPoint x: 90, endPoint y: 138, distance: 44.2
click at [90, 138] on textarea "Facilitate garden-to-plate cooking sessions where participants prepare cultural…" at bounding box center [236, 134] width 309 height 181
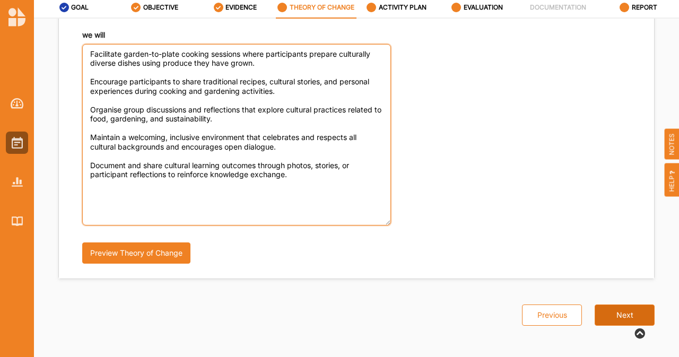
type textarea "Facilitate garden-to-plate cooking sessions where participants prepare cultural…"
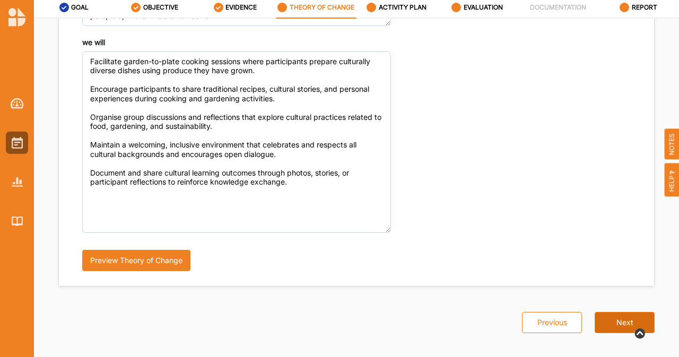
scroll to position [740, 0]
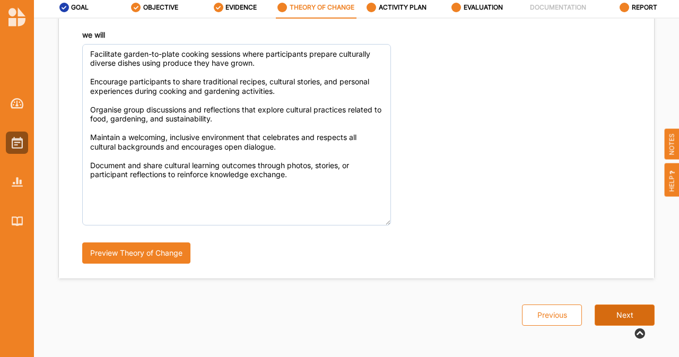
click at [607, 317] on button "Next" at bounding box center [625, 314] width 60 height 21
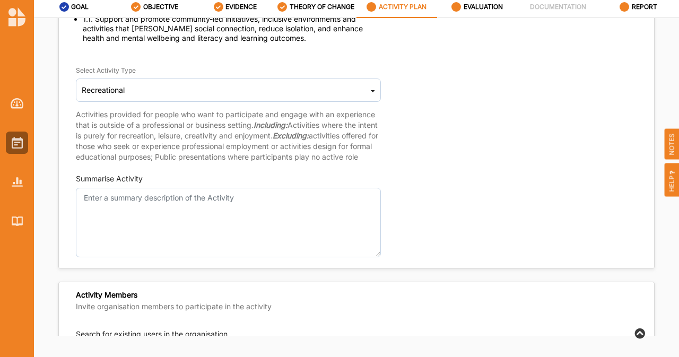
scroll to position [119, 0]
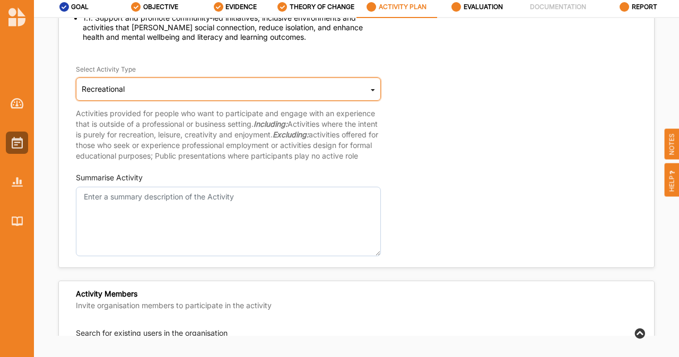
click at [222, 94] on div "Recreational Cultural infrastructure development Acquisitions and Commissions R…" at bounding box center [228, 88] width 305 height 23
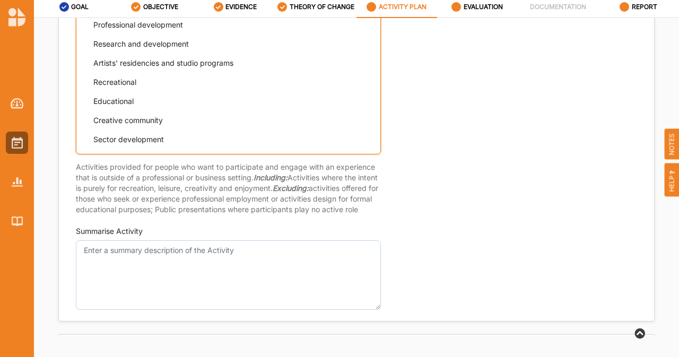
scroll to position [229, 0]
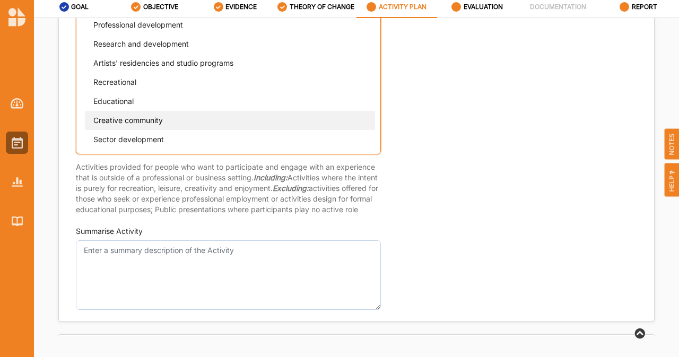
click at [162, 121] on span "Creative community" at bounding box center [127, 119] width 69 height 9
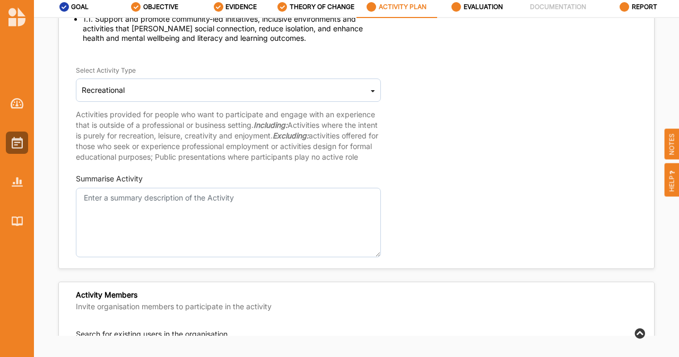
scroll to position [117, 0]
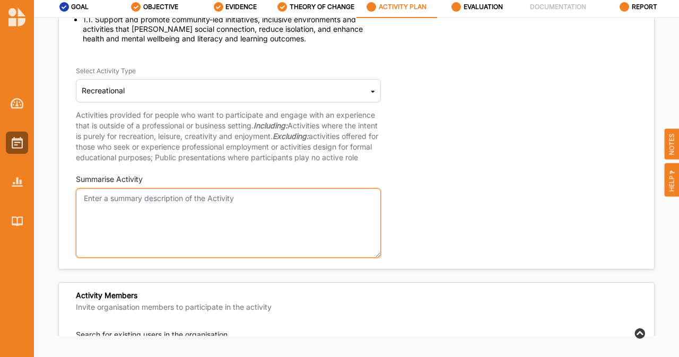
click at [114, 228] on textarea "Summarise Activity" at bounding box center [228, 222] width 305 height 69
paste textarea "Loremips Dolorsitame Consectetura/Elitseddoeiu Temporinc/Utlabo Etdolore Magnaa…"
type textarea "Loremips Dolorsitame Consectetura/Elitseddoeiu Temporinc/Utlabo Etdolore Magnaa…"
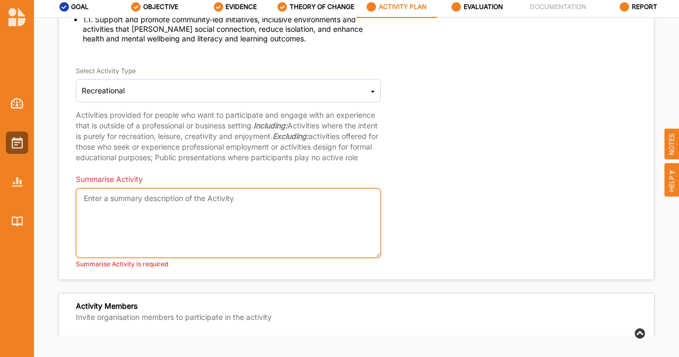
paste textarea "During Term 4 2025, the Rake & Create program will engage participants in a var…"
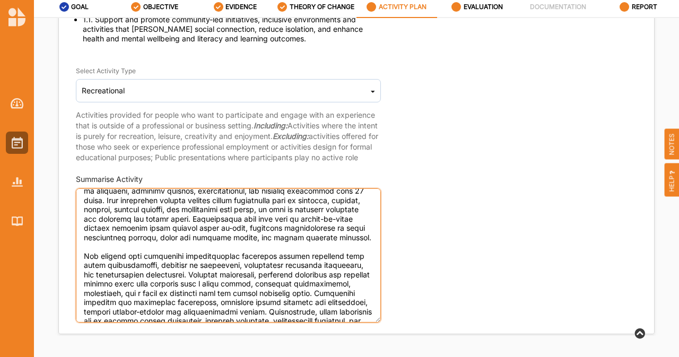
scroll to position [4, 0]
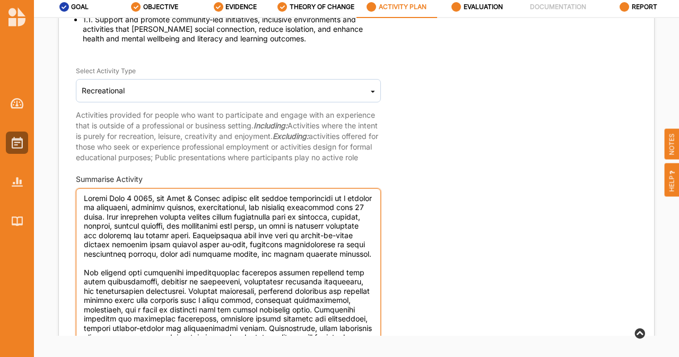
drag, startPoint x: 373, startPoint y: 265, endPoint x: 506, endPoint y: 377, distance: 173.8
click at [506, 317] on html "NHU Gardening Program [PERSON_NAME] Brimbank City Council Brimbank City C... Us…" at bounding box center [339, 138] width 679 height 357
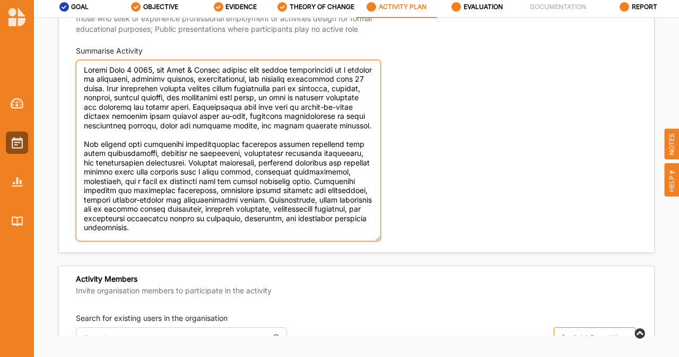
scroll to position [0, 0]
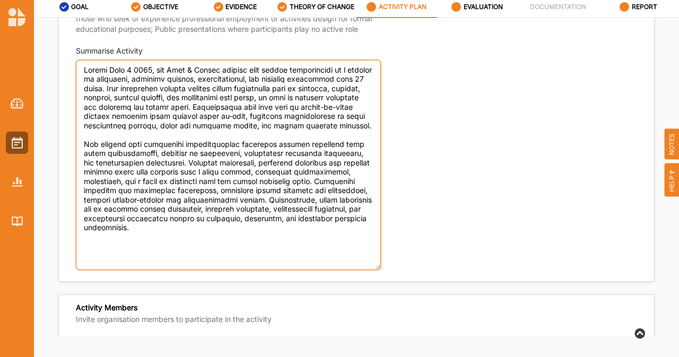
drag, startPoint x: 376, startPoint y: 249, endPoint x: 387, endPoint y: 277, distance: 30.5
click at [387, 270] on div "Summarise Activity" at bounding box center [234, 158] width 316 height 224
click at [300, 108] on textarea "Summarise Activity" at bounding box center [228, 165] width 305 height 210
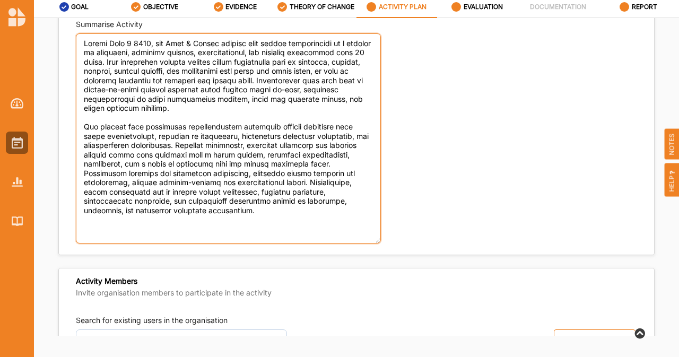
scroll to position [272, 0]
click at [91, 101] on textarea "Summarise Activity" at bounding box center [228, 139] width 305 height 210
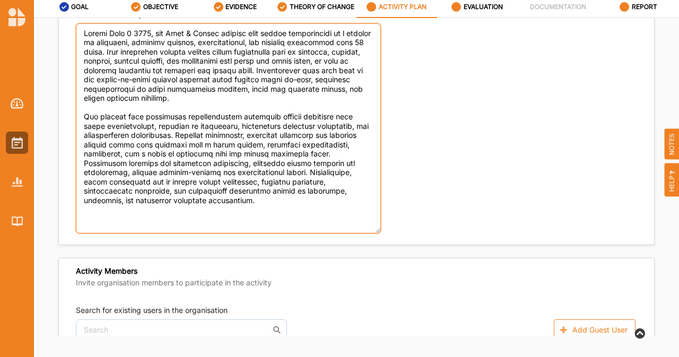
scroll to position [283, 0]
click at [106, 127] on textarea "Summarise Activity" at bounding box center [228, 128] width 305 height 210
drag, startPoint x: 100, startPoint y: 136, endPoint x: 80, endPoint y: 131, distance: 21.4
click at [80, 131] on textarea "Summarise Activity" at bounding box center [228, 128] width 305 height 210
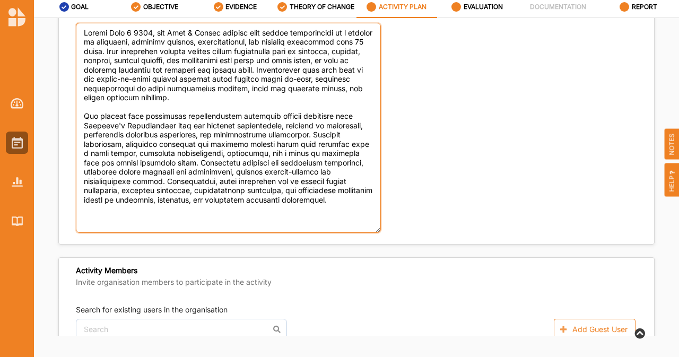
drag, startPoint x: 316, startPoint y: 144, endPoint x: 202, endPoint y: 146, distance: 114.6
click at [202, 146] on textarea "Summarise Activity" at bounding box center [228, 128] width 305 height 210
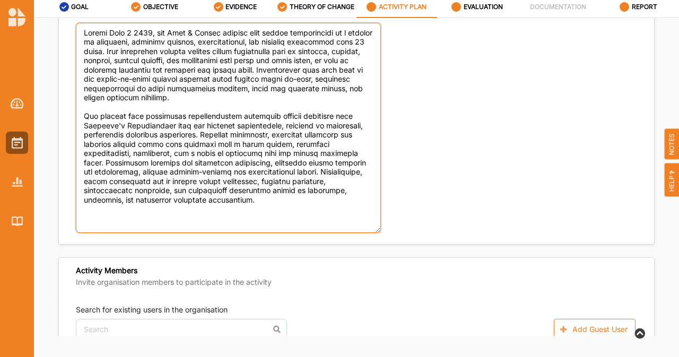
click at [366, 138] on textarea "Summarise Activity" at bounding box center [228, 128] width 305 height 210
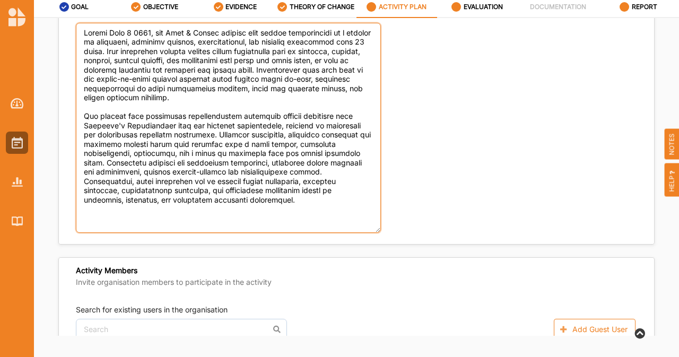
click at [112, 174] on textarea "Summarise Activity" at bounding box center [228, 128] width 305 height 210
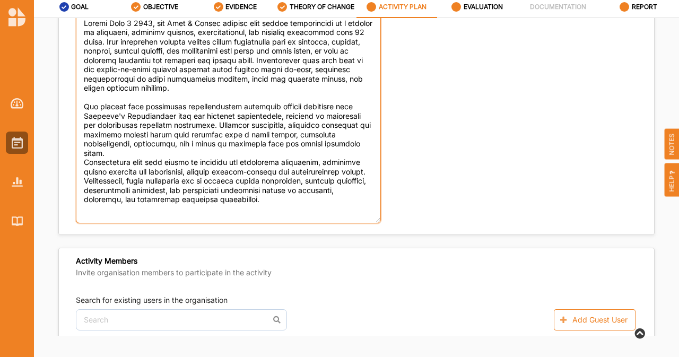
scroll to position [294, 0]
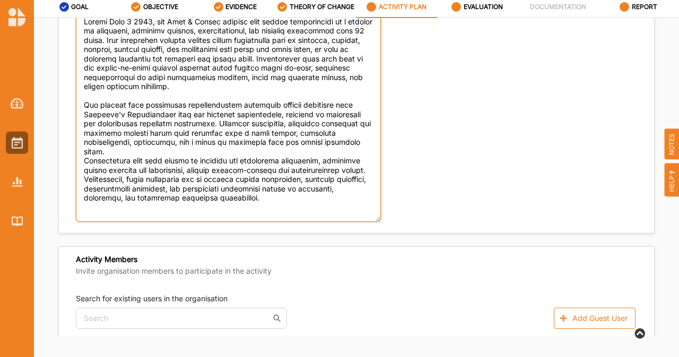
drag, startPoint x: 303, startPoint y: 208, endPoint x: 83, endPoint y: 189, distance: 220.9
click at [83, 189] on textarea "Summarise Activity" at bounding box center [228, 117] width 305 height 210
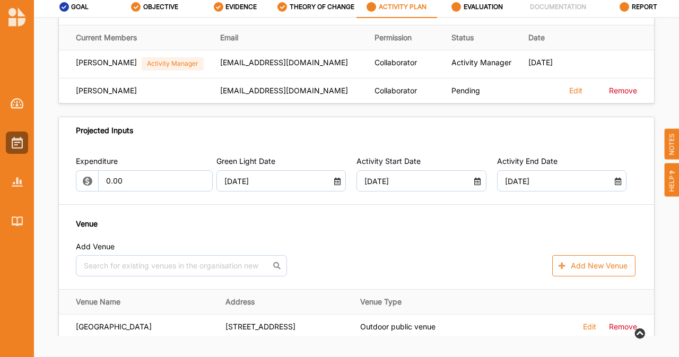
scroll to position [635, 0]
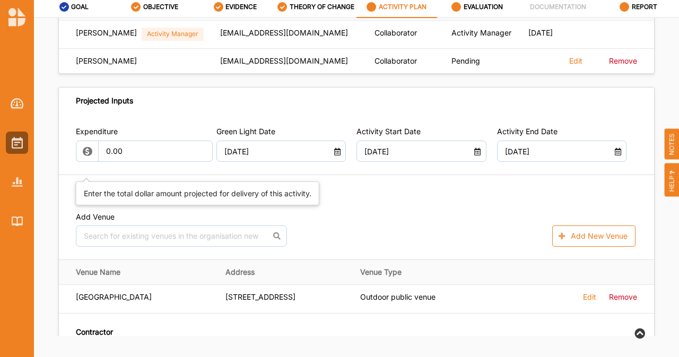
type textarea "During Term 4 2025, the Rake & Create program will engage participants in a var…"
click at [125, 162] on input "0.00" at bounding box center [155, 151] width 115 height 21
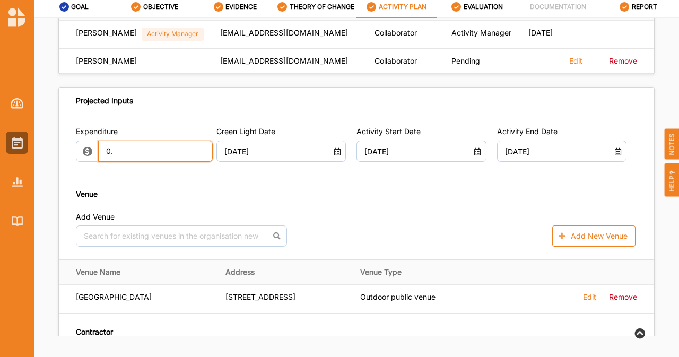
type input "0"
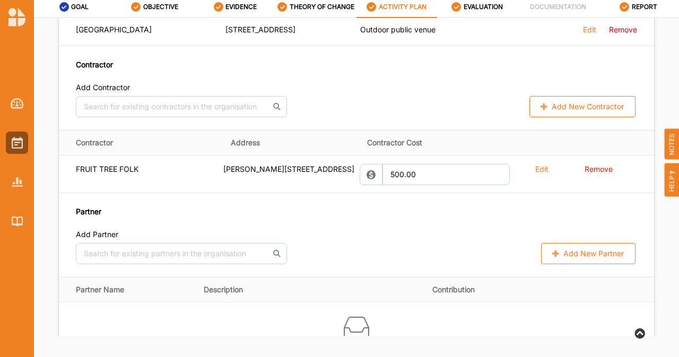
scroll to position [910, 0]
type input "500.00"
type input "-500.00"
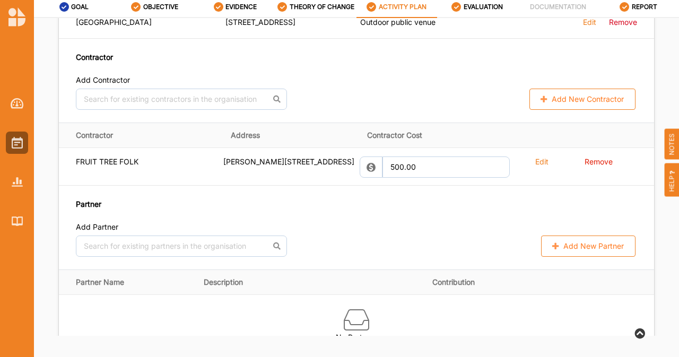
scroll to position [902, 0]
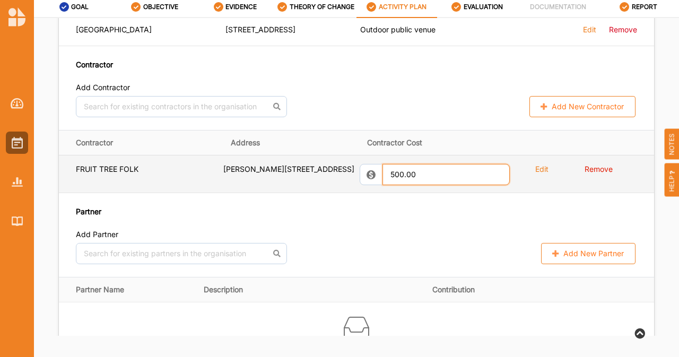
drag, startPoint x: 435, startPoint y: 187, endPoint x: 349, endPoint y: 197, distance: 86.5
click at [349, 193] on tr "FRUIT TREE FOLK [PERSON_NAME] [GEOGRAPHIC_DATA] 3071 500.00 Edit Remove" at bounding box center [356, 174] width 595 height 38
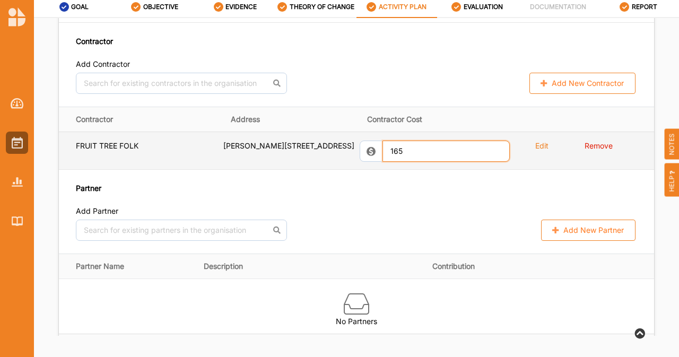
scroll to position [925, 0]
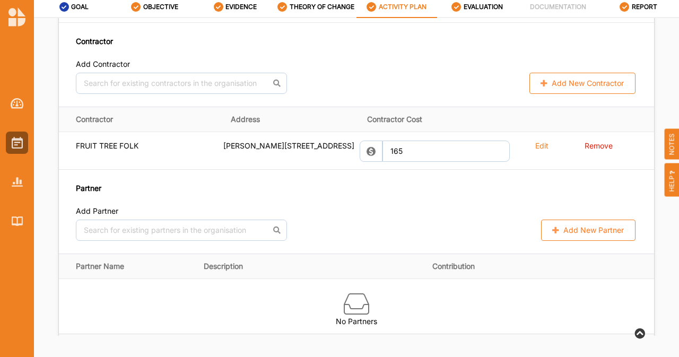
type input "165.00"
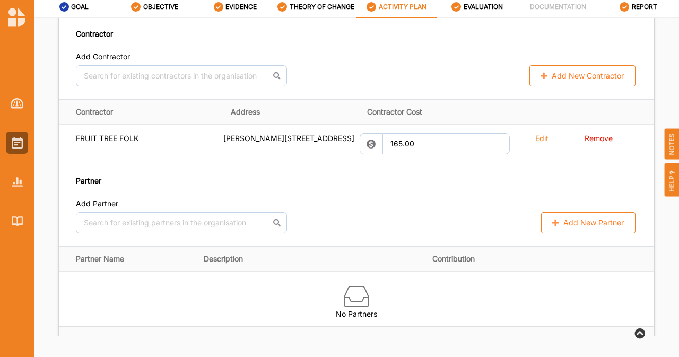
click at [567, 86] on button "Add New Contractor" at bounding box center [582, 75] width 106 height 21
select select "[GEOGRAPHIC_DATA]"
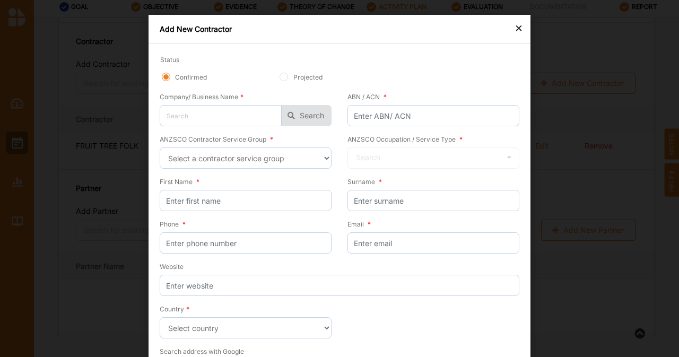
click at [515, 29] on div "×" at bounding box center [518, 27] width 8 height 13
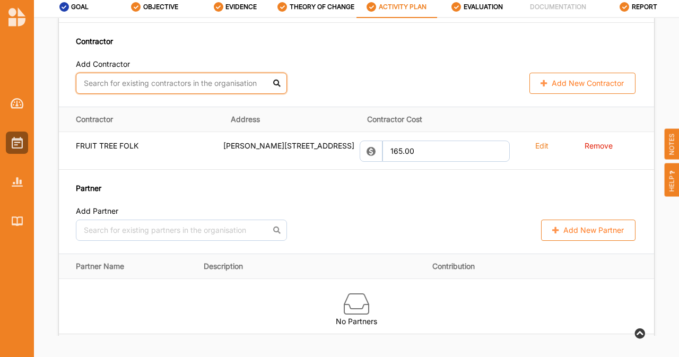
click at [244, 94] on input "text" at bounding box center [181, 83] width 211 height 21
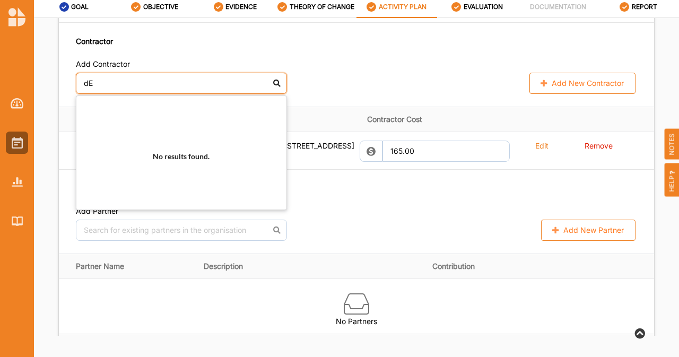
type input "d"
type input "D"
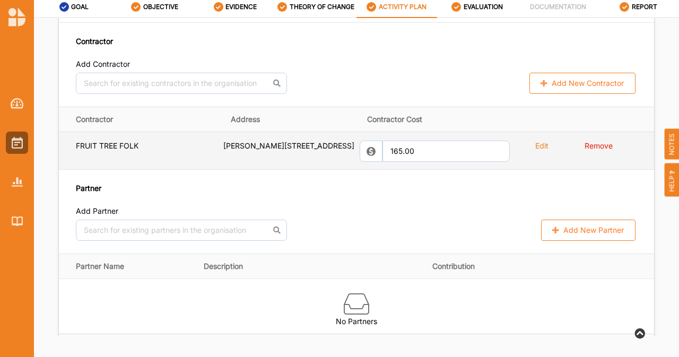
click at [537, 151] on label "Edit" at bounding box center [541, 146] width 13 height 10
select select "36"
select select "[GEOGRAPHIC_DATA]"
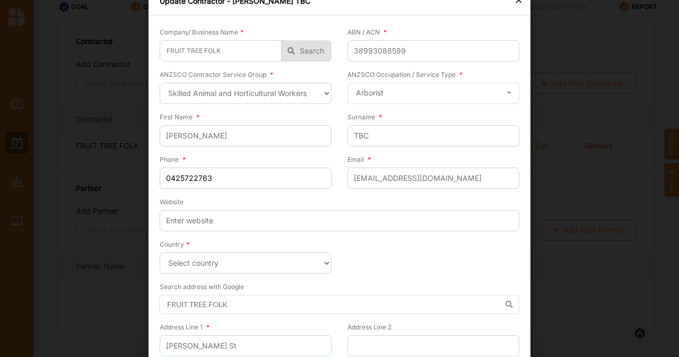
scroll to position [29, 0]
drag, startPoint x: 392, startPoint y: 141, endPoint x: 330, endPoint y: 126, distance: 63.8
click at [330, 126] on div "First Name * [PERSON_NAME] Surname * TBC" at bounding box center [340, 132] width 360 height 42
paste input "[PERSON_NAME]"
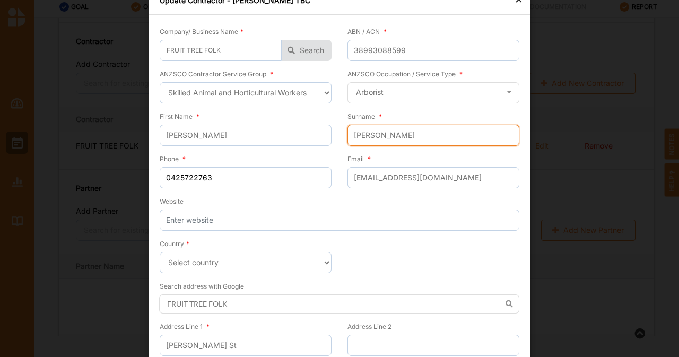
type input "[PERSON_NAME]"
click at [105, 252] on div "× Update Contractor - [PERSON_NAME] TBC Company/ Business Name * FRUIT TREE FOL…" at bounding box center [339, 178] width 679 height 357
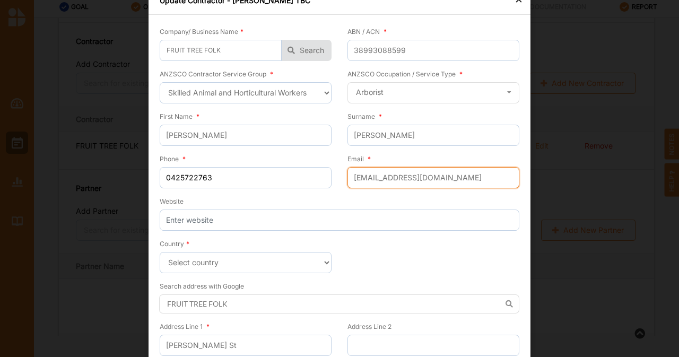
drag, startPoint x: 429, startPoint y: 171, endPoint x: 332, endPoint y: 165, distance: 97.3
click at [332, 165] on div "Phone * [PHONE_NUMBER] Email * [EMAIL_ADDRESS][DOMAIN_NAME]" at bounding box center [340, 174] width 360 height 42
paste input "[PERSON_NAME] <[PERSON_NAME][EMAIL_ADDRESS][DOMAIN_NAME]>"
click at [406, 176] on input "[PERSON_NAME] <[PERSON_NAME][EMAIL_ADDRESS][DOMAIN_NAME]>" at bounding box center [433, 177] width 172 height 21
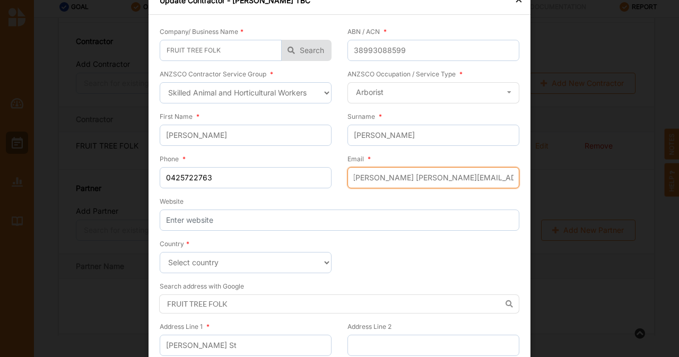
scroll to position [0, 0]
click at [461, 177] on input "[PERSON_NAME][EMAIL_ADDRESS][DOMAIN_NAME]>" at bounding box center [433, 177] width 172 height 21
type input "[PERSON_NAME][EMAIL_ADDRESS][DOMAIN_NAME]"
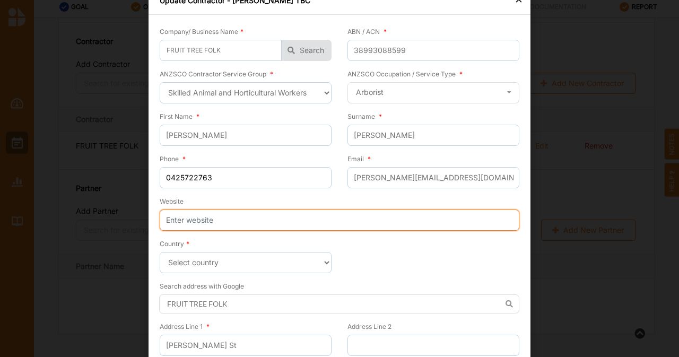
click at [265, 222] on input "Website" at bounding box center [340, 219] width 360 height 21
paste input "[URL][DOMAIN_NAME]"
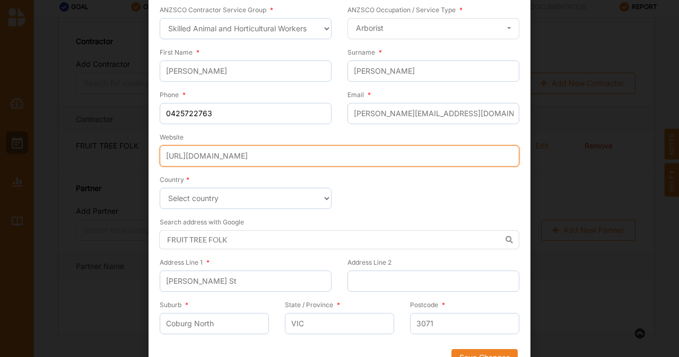
scroll to position [112, 0]
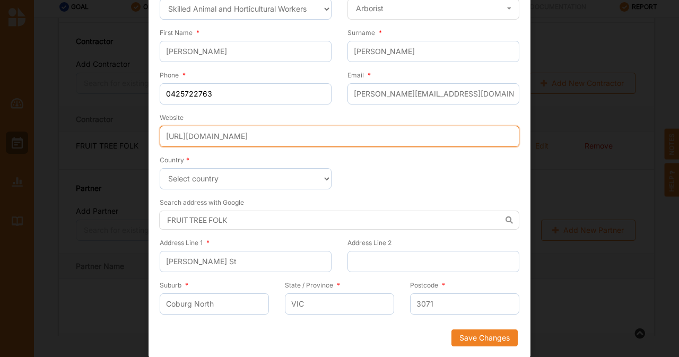
type input "[URL][DOMAIN_NAME]"
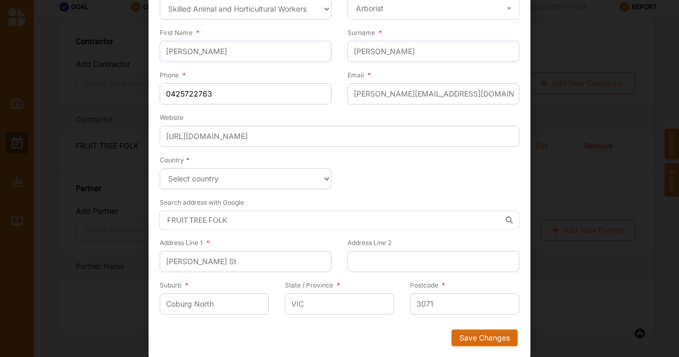
click at [489, 334] on button "Save Changes" at bounding box center [484, 337] width 66 height 17
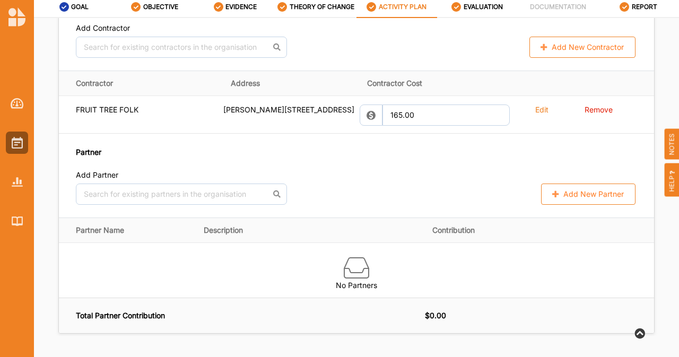
scroll to position [961, 0]
click at [541, 58] on button "Add New Contractor" at bounding box center [582, 47] width 106 height 21
select select "[GEOGRAPHIC_DATA]"
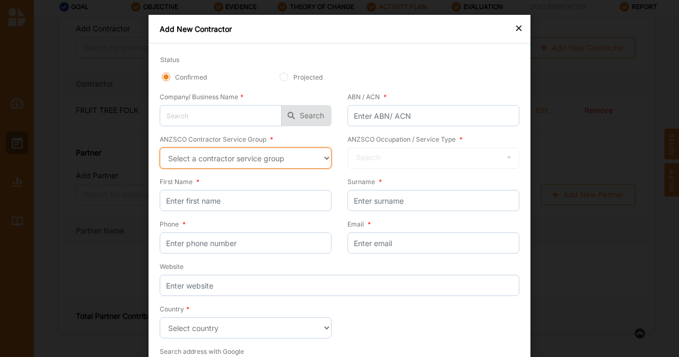
click at [266, 160] on select "Select a contractor service group Hospitality, Retail and Service Managers Spec…" at bounding box center [246, 157] width 172 height 21
click at [160, 147] on select "Select a contractor service group Hospitality, Retail and Service Managers Spec…" at bounding box center [246, 157] width 172 height 21
click at [501, 152] on icon at bounding box center [509, 158] width 16 height 20
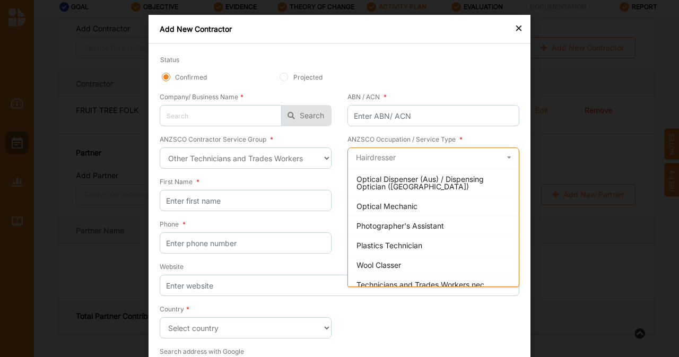
scroll to position [798, 0]
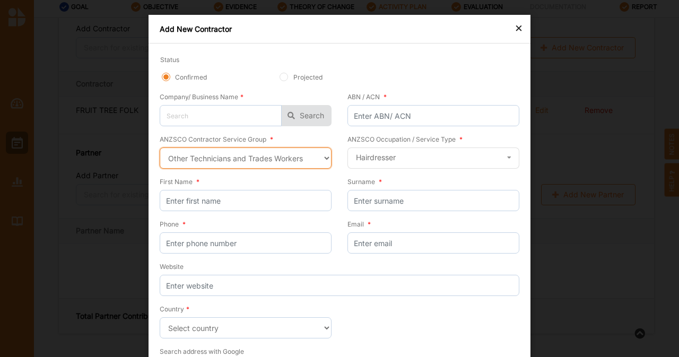
click at [250, 158] on select "Select a contractor service group Hospitality, Retail and Service Managers Spec…" at bounding box center [246, 157] width 172 height 21
click at [160, 147] on select "Select a contractor service group Hospitality, Retail and Service Managers Spec…" at bounding box center [246, 157] width 172 height 21
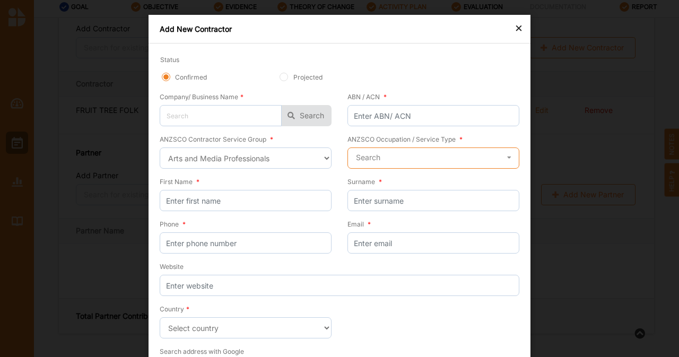
click at [389, 150] on input "text" at bounding box center [433, 158] width 171 height 21
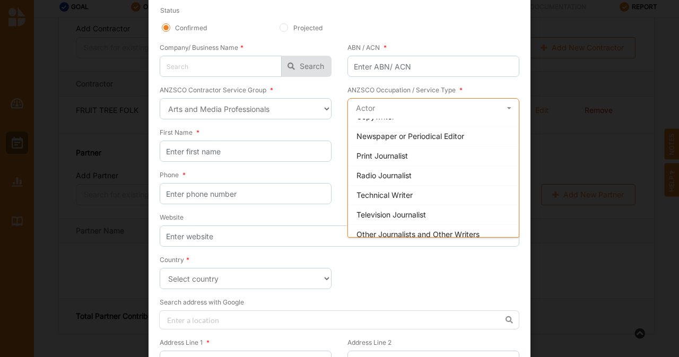
scroll to position [0, 0]
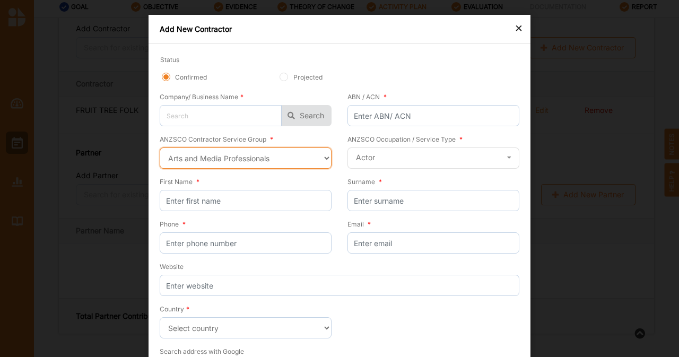
click at [283, 156] on select "Select a contractor service group Hospitality, Retail and Service Managers Spec…" at bounding box center [246, 157] width 172 height 21
select select "39"
click at [160, 147] on select "Select a contractor service group Hospitality, Retail and Service Managers Spec…" at bounding box center [246, 157] width 172 height 21
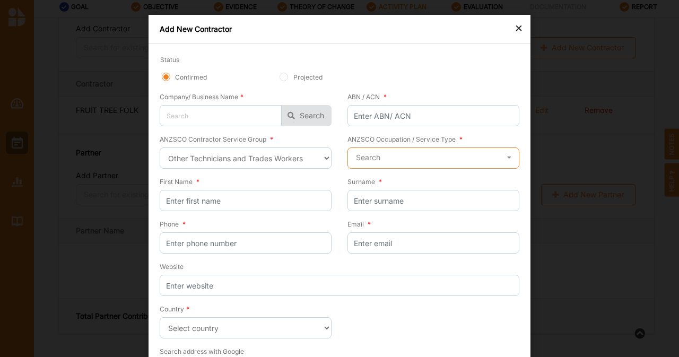
click at [391, 158] on input "text" at bounding box center [433, 158] width 171 height 21
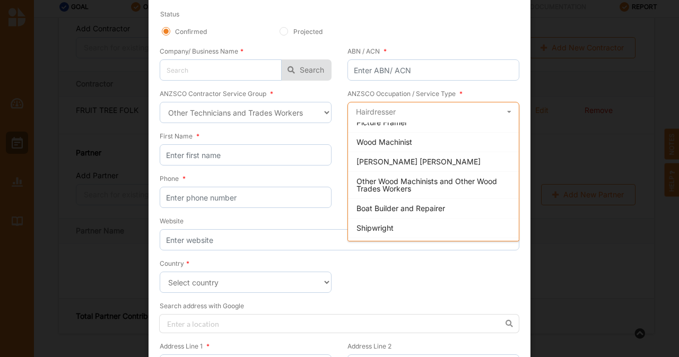
scroll to position [344, 0]
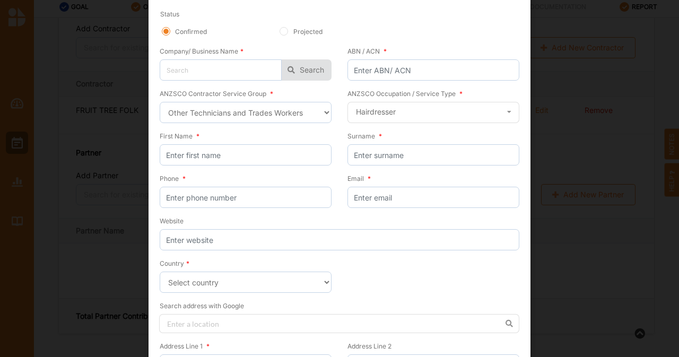
click at [571, 265] on div "× Add New Contractor Status Confirmed Projected Company/ Business Name * No res…" at bounding box center [339, 178] width 679 height 357
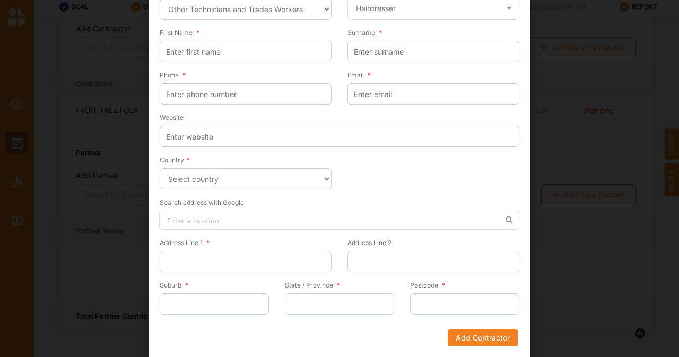
scroll to position [0, 0]
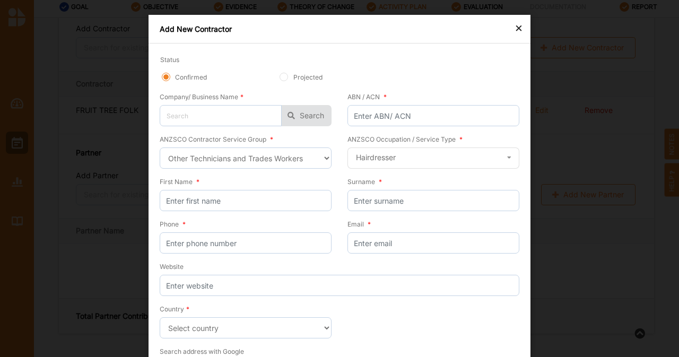
click at [519, 25] on div "×" at bounding box center [518, 27] width 8 height 13
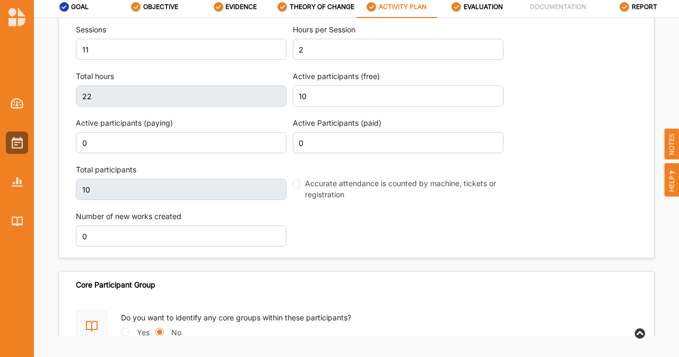
scroll to position [1489, 0]
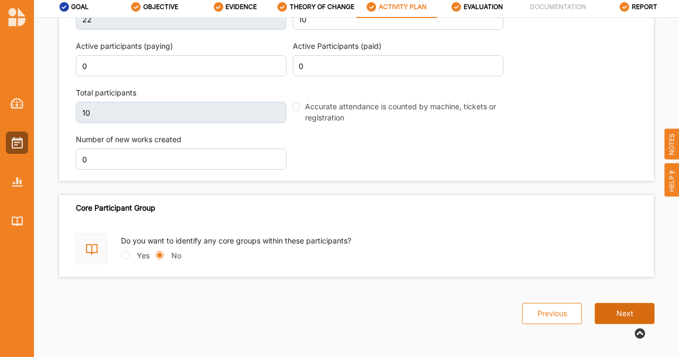
click at [617, 320] on button "Next" at bounding box center [625, 313] width 60 height 21
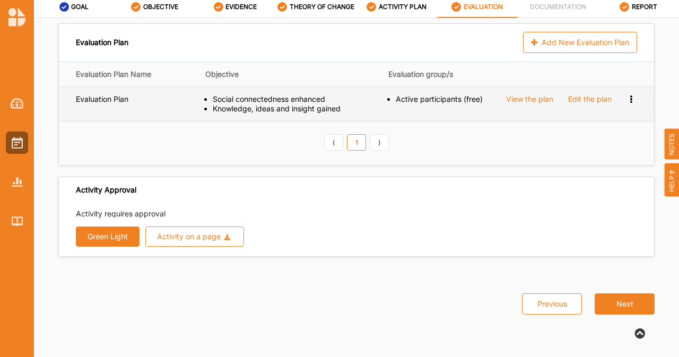
click at [522, 95] on div "View the plan" at bounding box center [529, 99] width 47 height 10
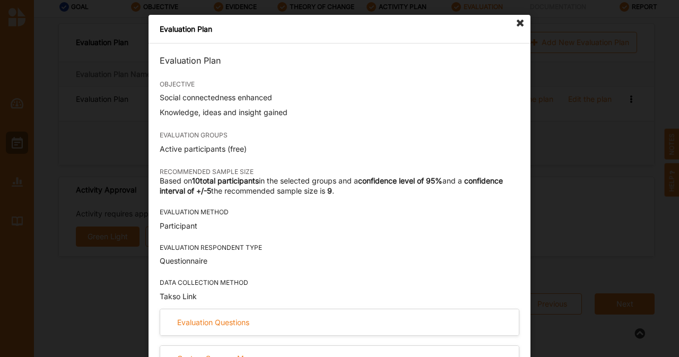
scroll to position [25, 0]
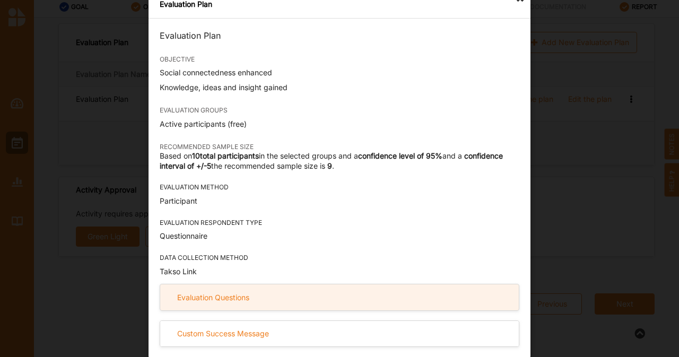
click at [257, 296] on div "Evaluation Questions" at bounding box center [339, 297] width 359 height 26
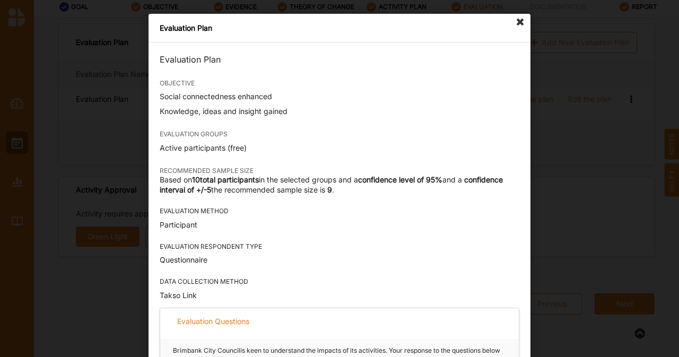
scroll to position [1, 0]
click at [520, 21] on icon at bounding box center [520, 22] width 17 height 17
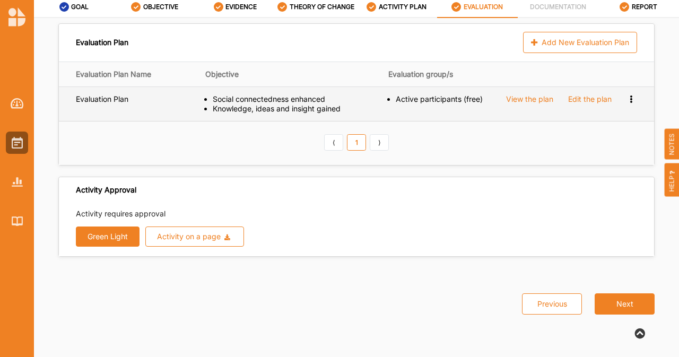
click at [601, 97] on div "Edit the plan" at bounding box center [589, 99] width 43 height 10
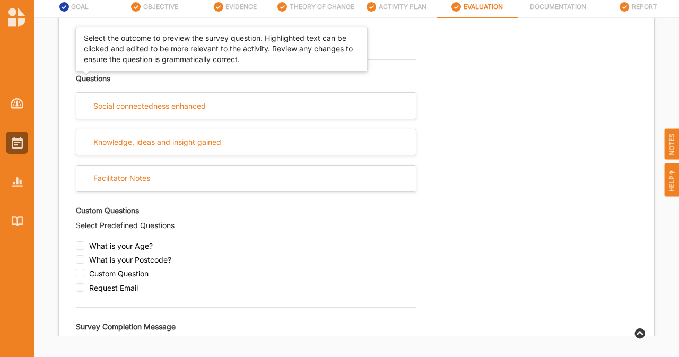
scroll to position [359, 0]
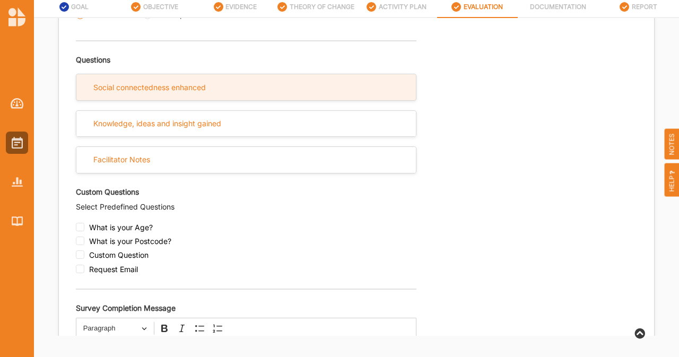
click at [312, 100] on div "Social connectedness enhanced" at bounding box center [245, 87] width 339 height 26
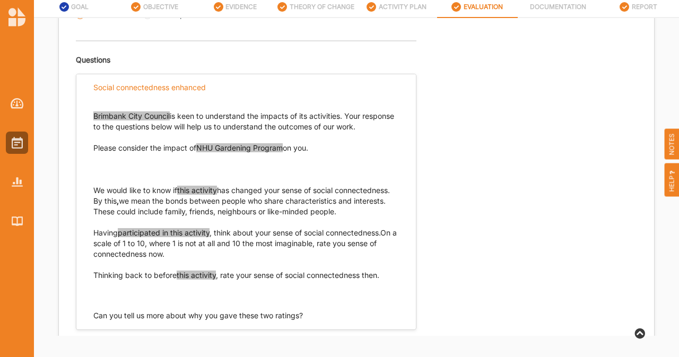
click at [164, 120] on span "Brimbank City Council" at bounding box center [131, 115] width 76 height 9
drag, startPoint x: 286, startPoint y: 170, endPoint x: 202, endPoint y: 171, distance: 84.9
drag, startPoint x: 182, startPoint y: 213, endPoint x: 220, endPoint y: 214, distance: 37.7
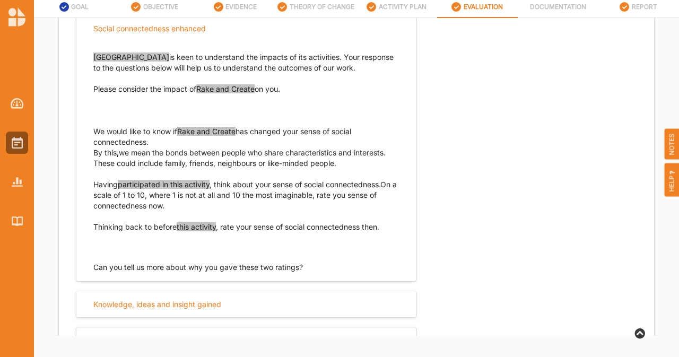
scroll to position [418, 0]
click at [216, 231] on span "this activity" at bounding box center [196, 226] width 39 height 9
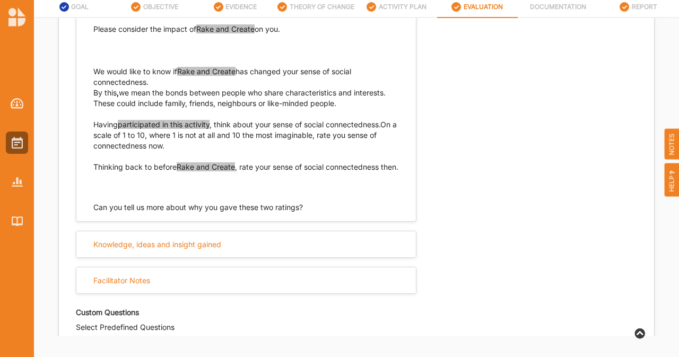
scroll to position [539, 0]
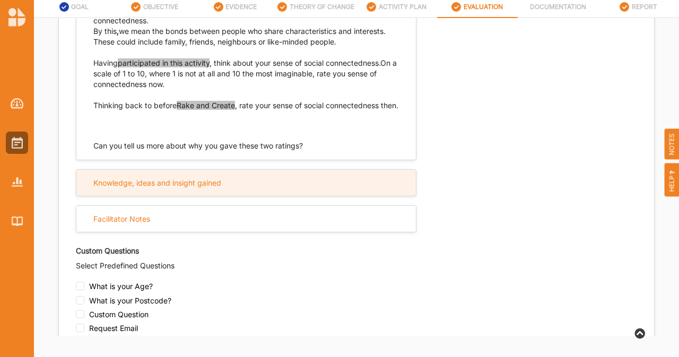
click at [220, 188] on div "Knowledge, ideas and insight gained" at bounding box center [157, 183] width 128 height 10
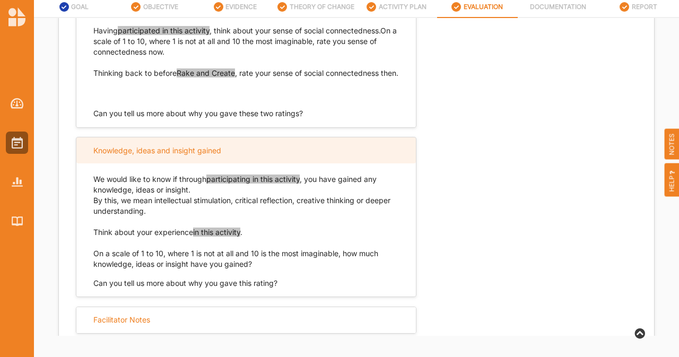
scroll to position [572, 0]
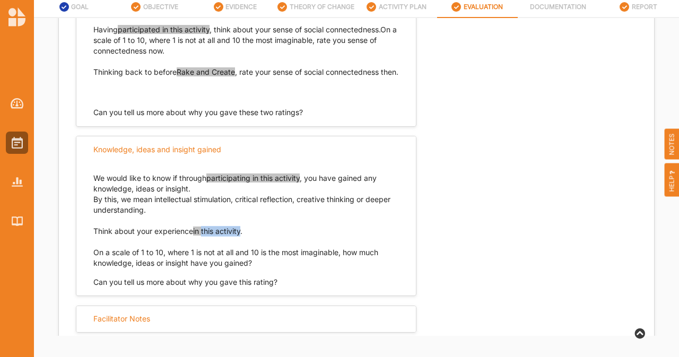
drag, startPoint x: 242, startPoint y: 266, endPoint x: 203, endPoint y: 266, distance: 39.8
click at [203, 235] on span "in this activity" at bounding box center [216, 230] width 47 height 9
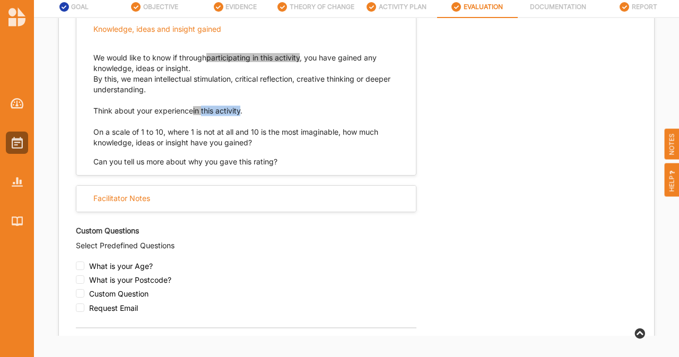
scroll to position [705, 0]
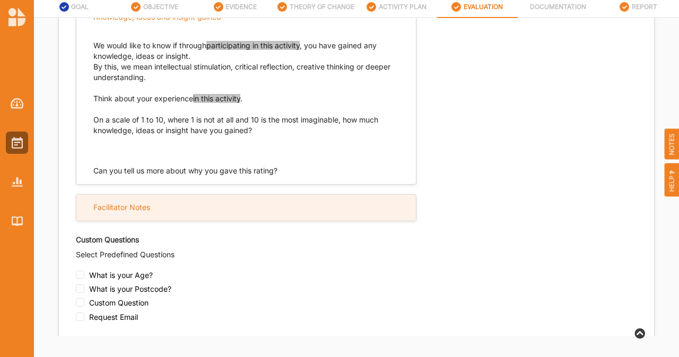
click at [217, 210] on div "Questions Social connectedness enhanced [GEOGRAPHIC_DATA] is keen to understand…" at bounding box center [246, 53] width 340 height 718
click at [211, 221] on div "Facilitator Notes" at bounding box center [245, 208] width 339 height 26
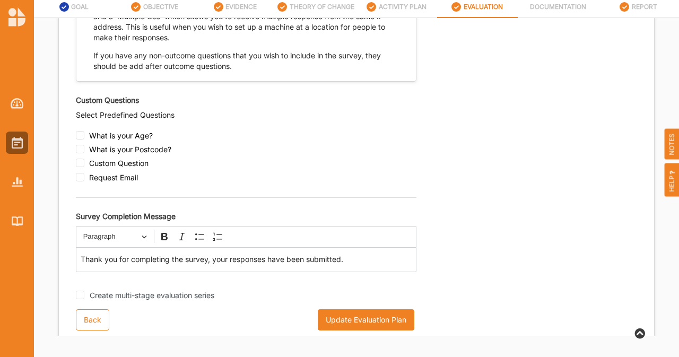
scroll to position [1189, 0]
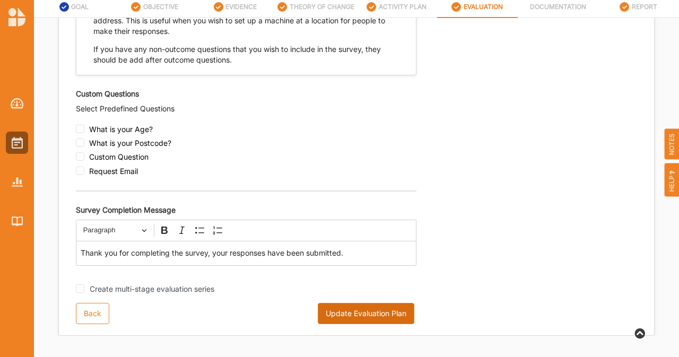
click at [332, 319] on button "Update Evaluation Plan" at bounding box center [366, 313] width 97 height 21
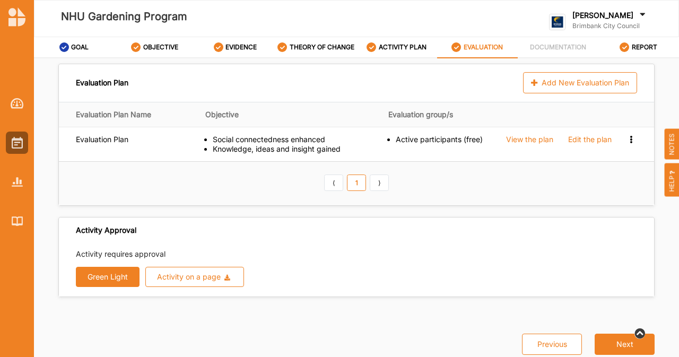
scroll to position [40, 0]
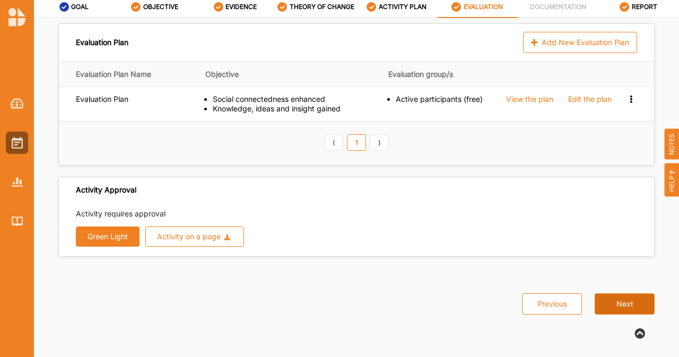
click at [625, 305] on button "Next" at bounding box center [625, 303] width 60 height 21
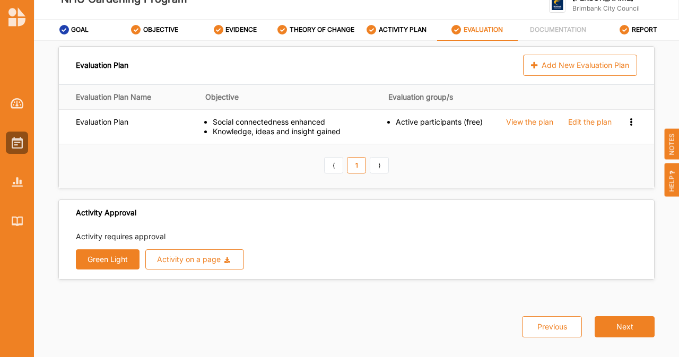
scroll to position [0, 0]
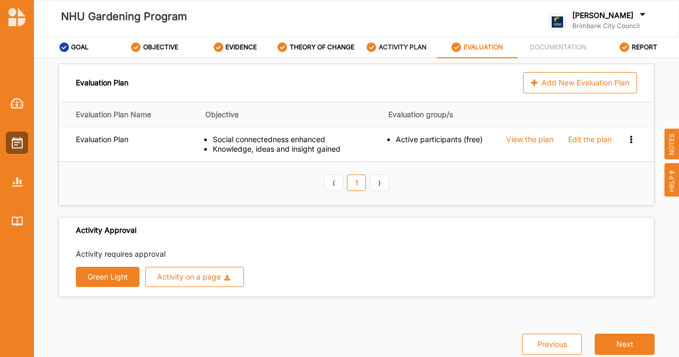
click at [394, 50] on label "ACTIVITY PLAN" at bounding box center [403, 47] width 48 height 8
